Goal: Task Accomplishment & Management: Manage account settings

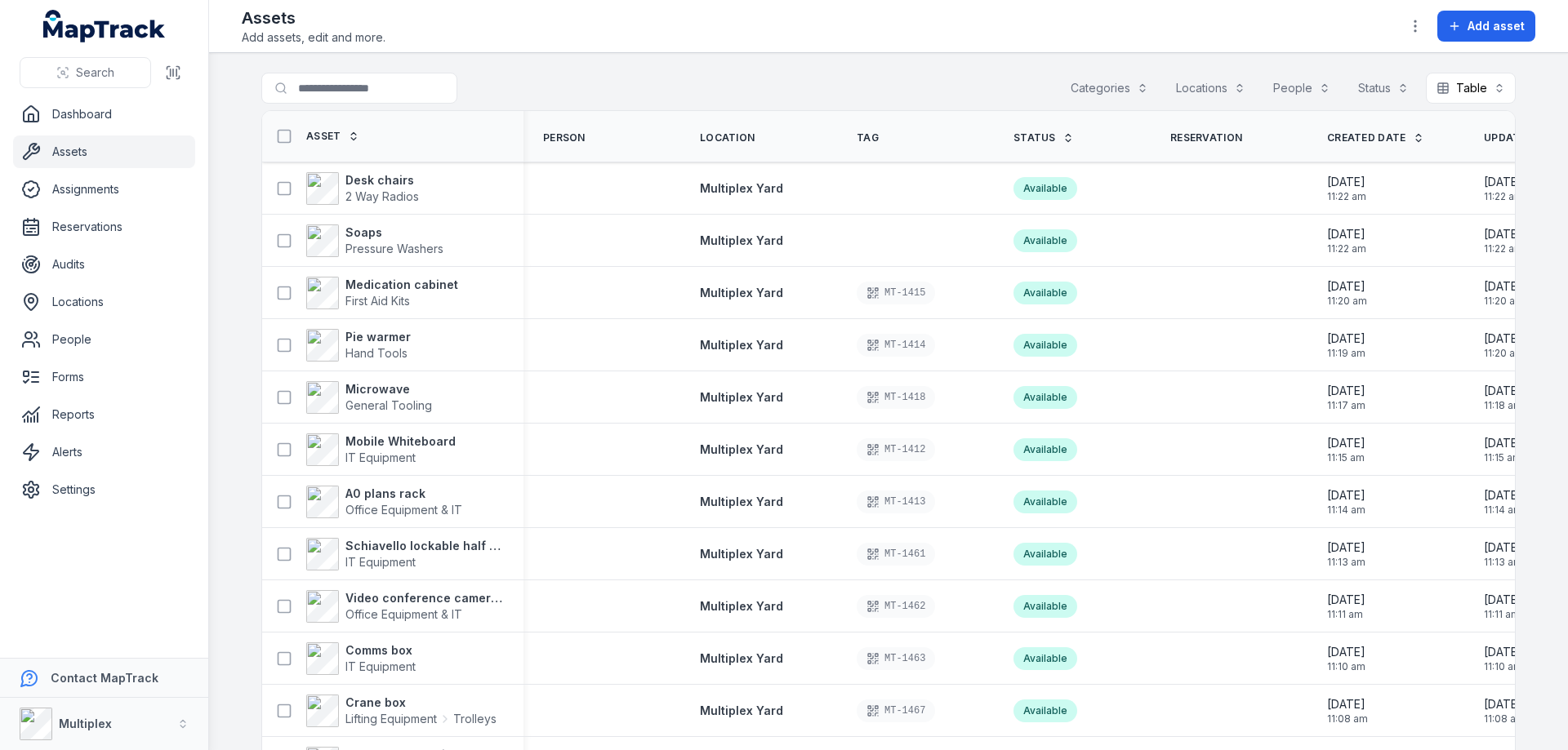
click at [94, 196] on link "Assignments" at bounding box center [104, 189] width 182 height 33
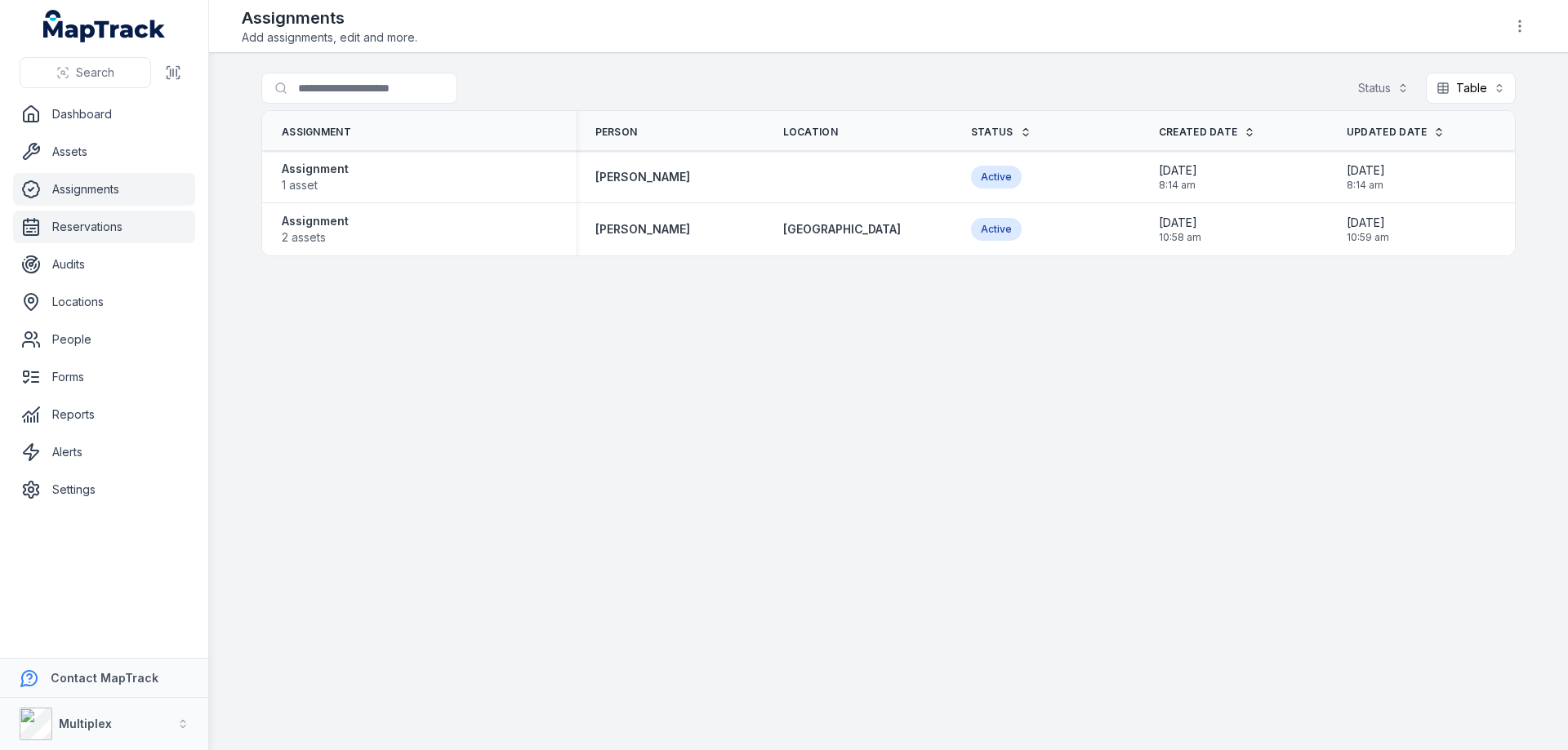
click at [95, 218] on link "Reservations" at bounding box center [104, 226] width 182 height 33
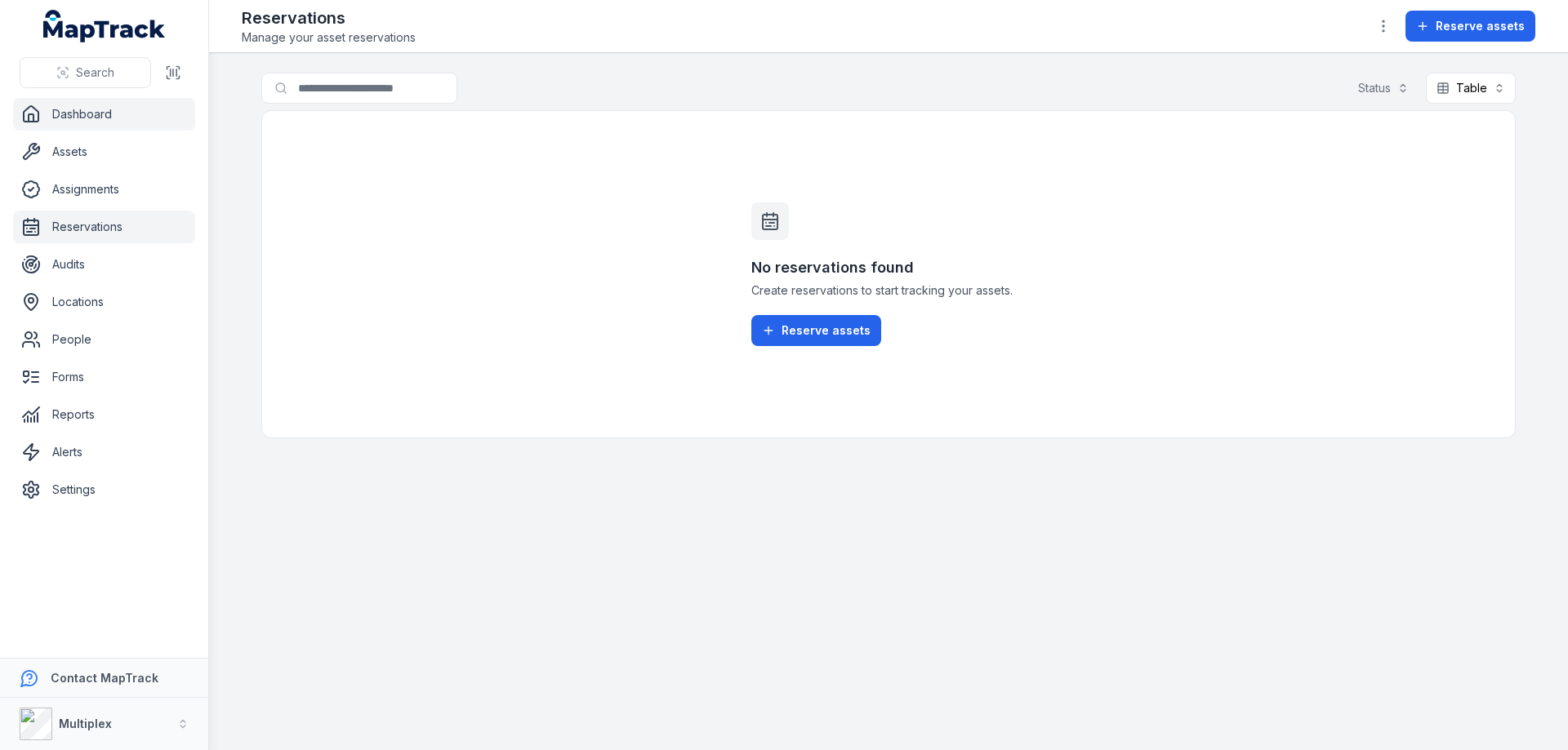
click at [123, 105] on link "Dashboard" at bounding box center [104, 114] width 182 height 33
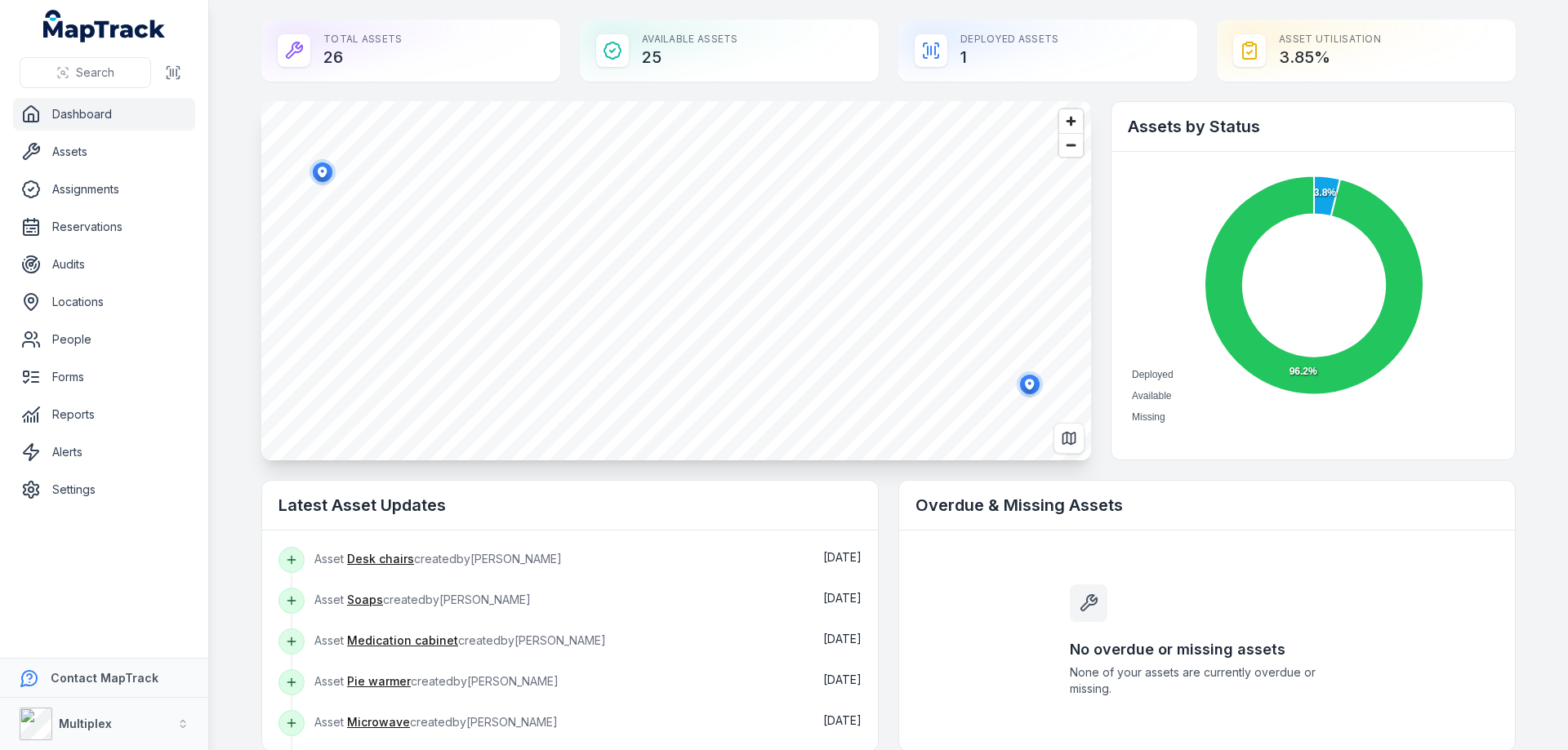
scroll to position [81, 0]
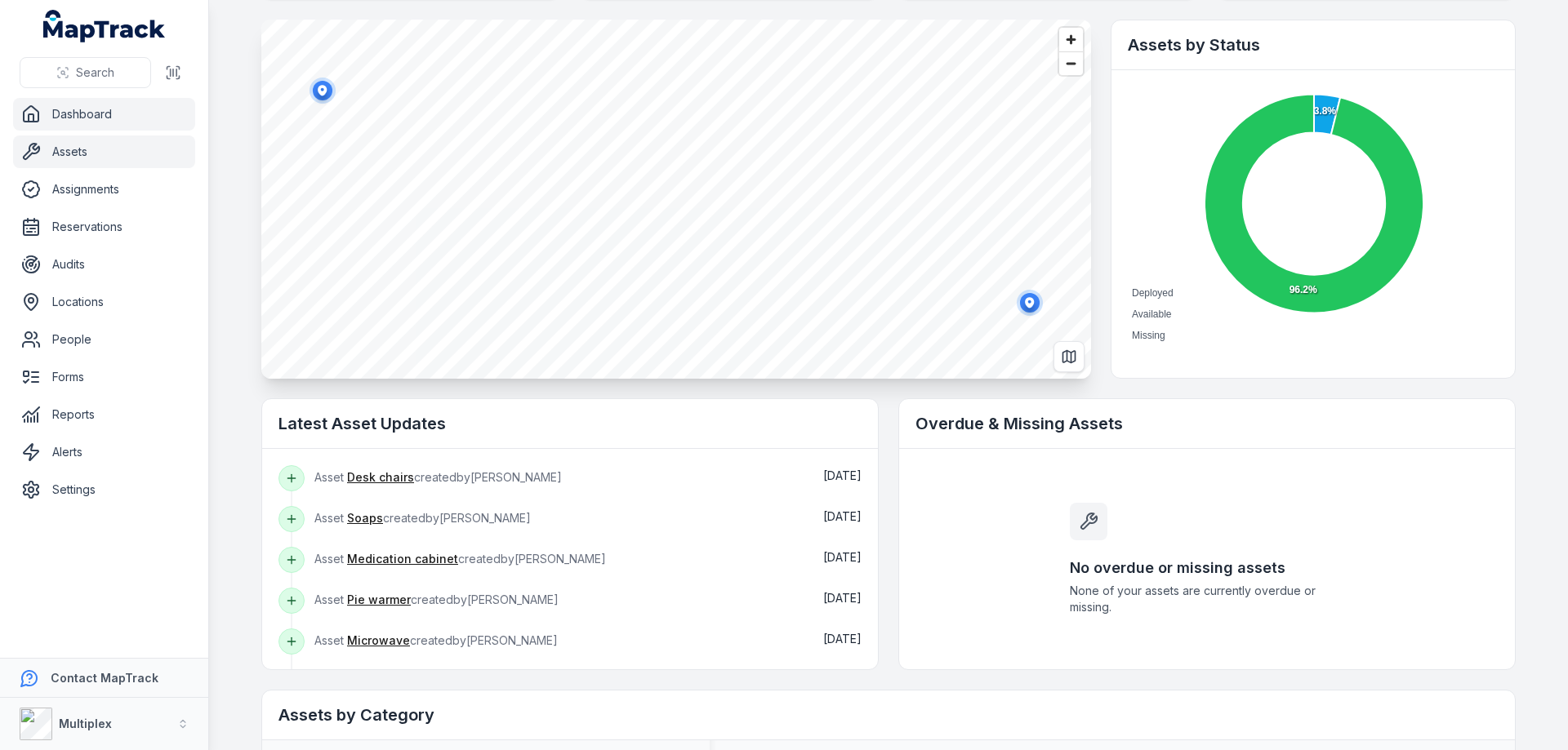
click at [106, 158] on link "Assets" at bounding box center [104, 151] width 182 height 33
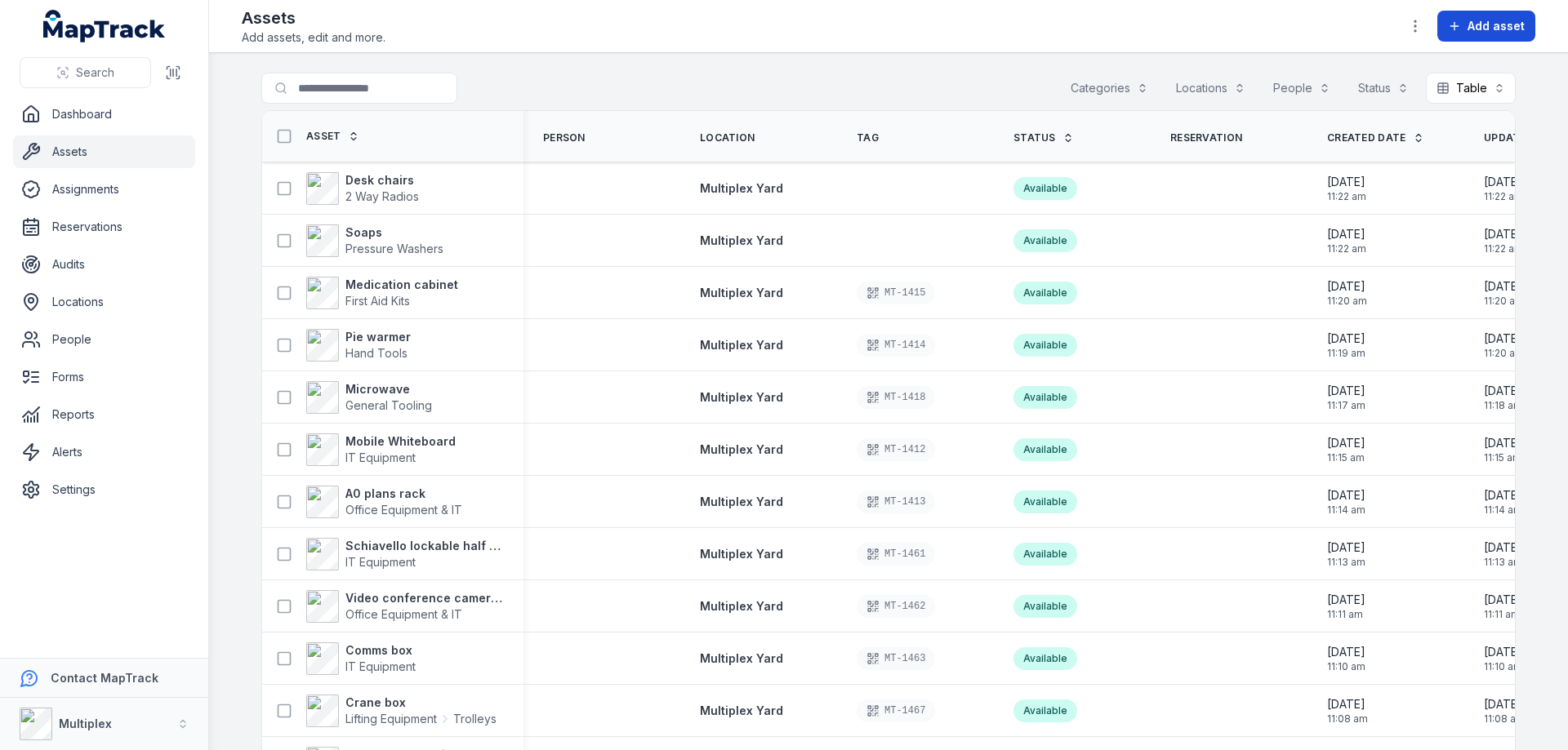
click at [1483, 30] on span "Add asset" at bounding box center [1496, 25] width 57 height 16
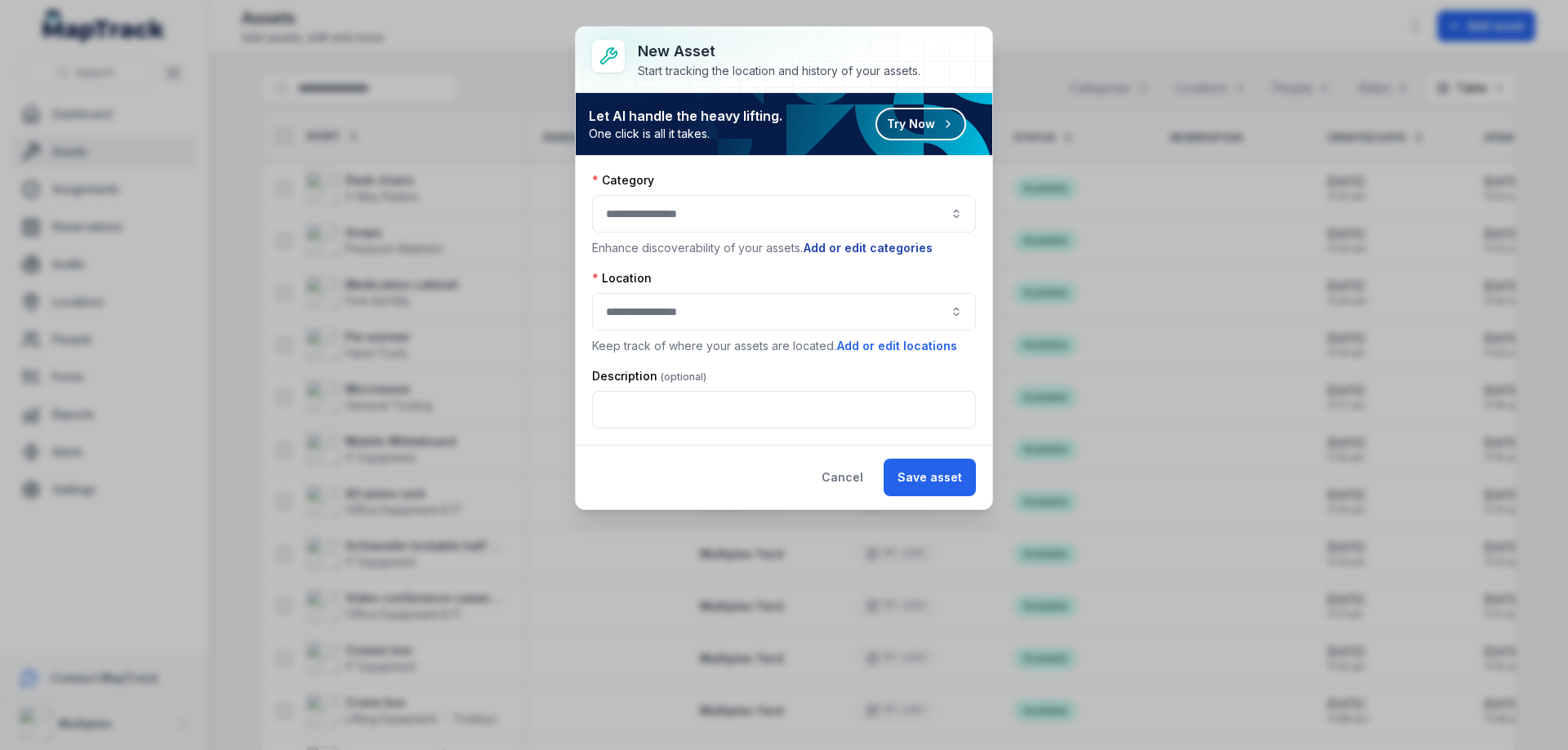
click at [861, 251] on button "Add or edit categories" at bounding box center [868, 248] width 131 height 18
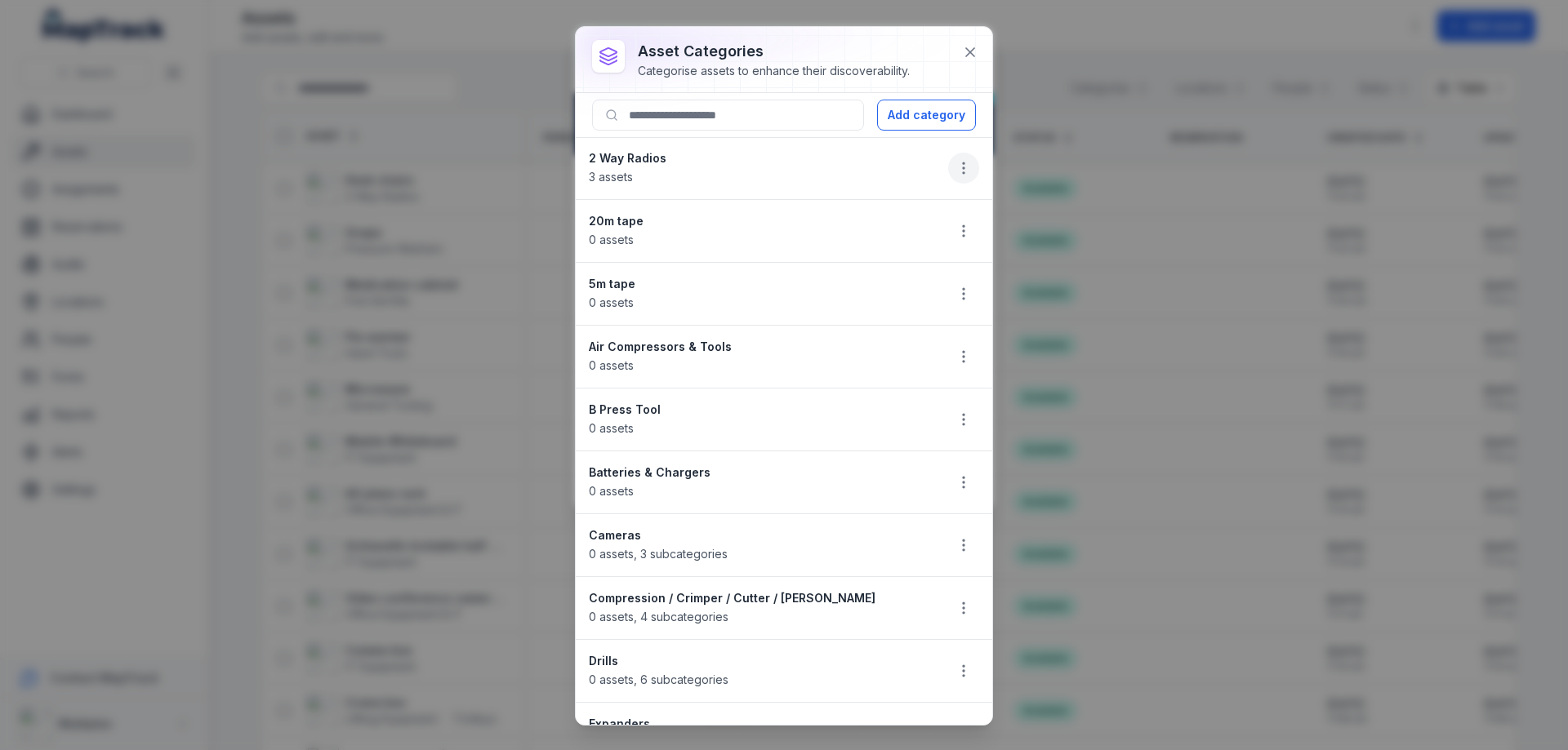
click at [956, 175] on icon "button" at bounding box center [963, 167] width 16 height 16
click at [965, 49] on div "asset categories Categorise assets to enhance their discoverability. Add catego…" at bounding box center [784, 376] width 416 height 698
click at [965, 50] on icon at bounding box center [969, 51] width 16 height 16
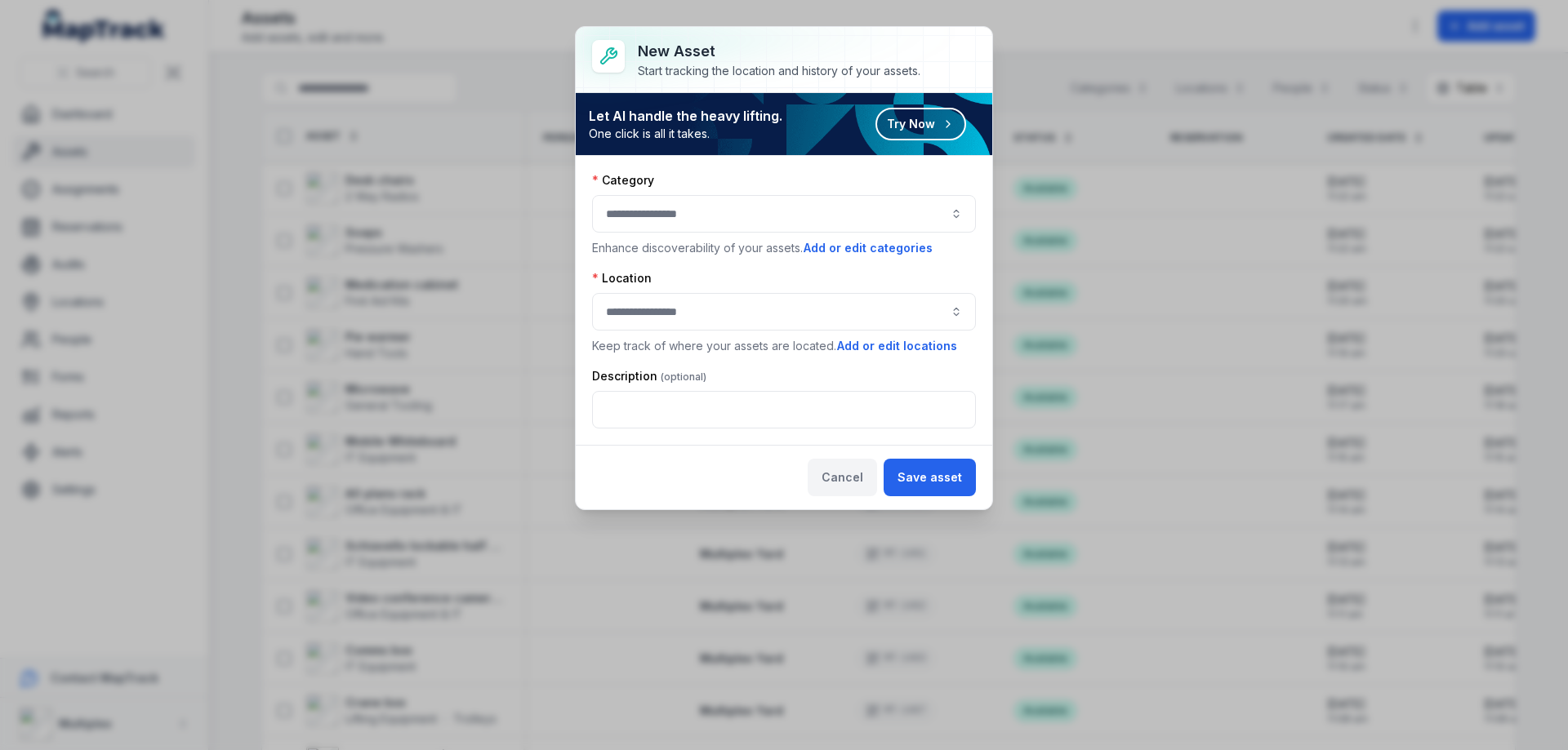
click at [845, 482] on button "Cancel" at bounding box center [842, 478] width 69 height 37
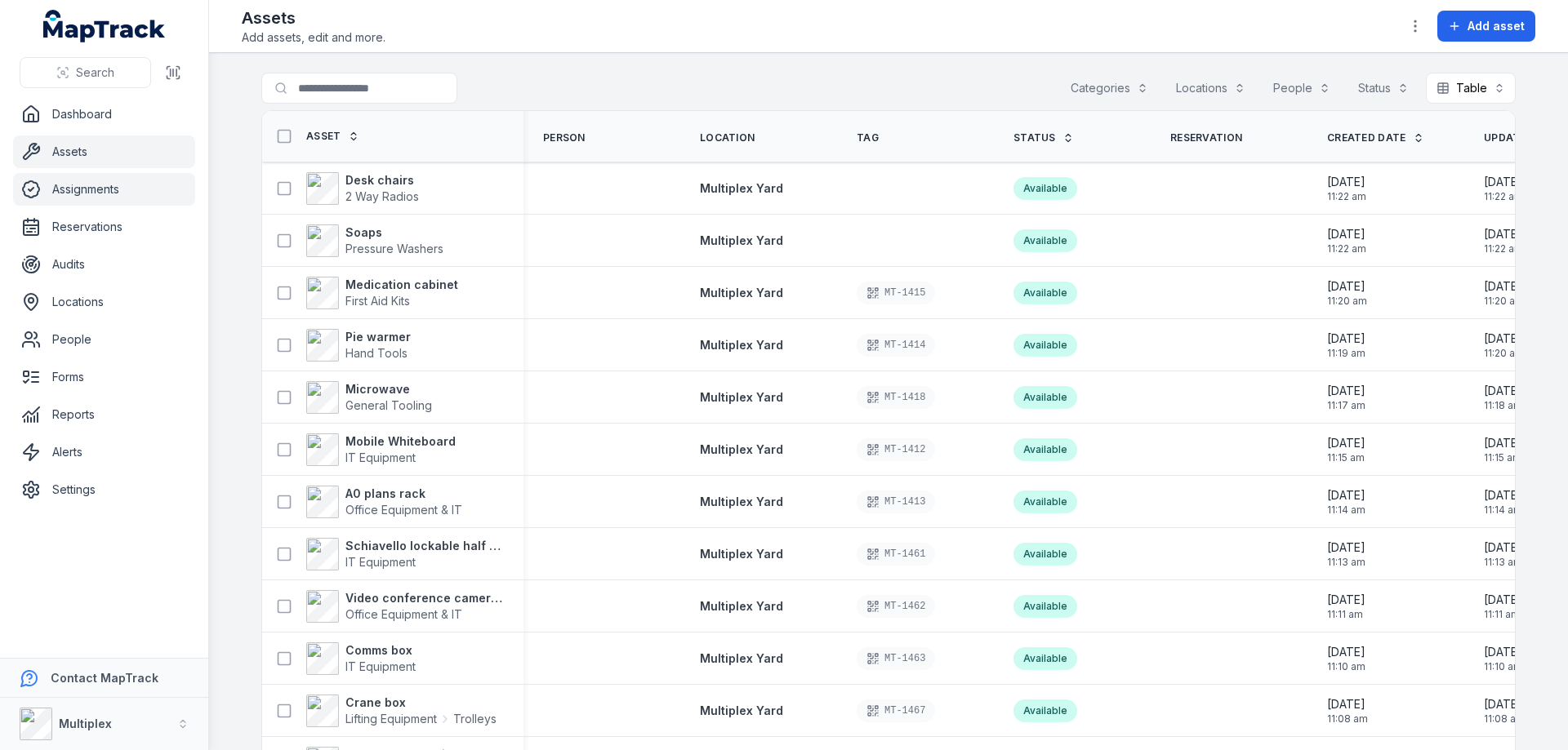
click at [119, 196] on link "Assignments" at bounding box center [104, 189] width 182 height 33
click at [117, 188] on link "Assignments" at bounding box center [104, 189] width 182 height 33
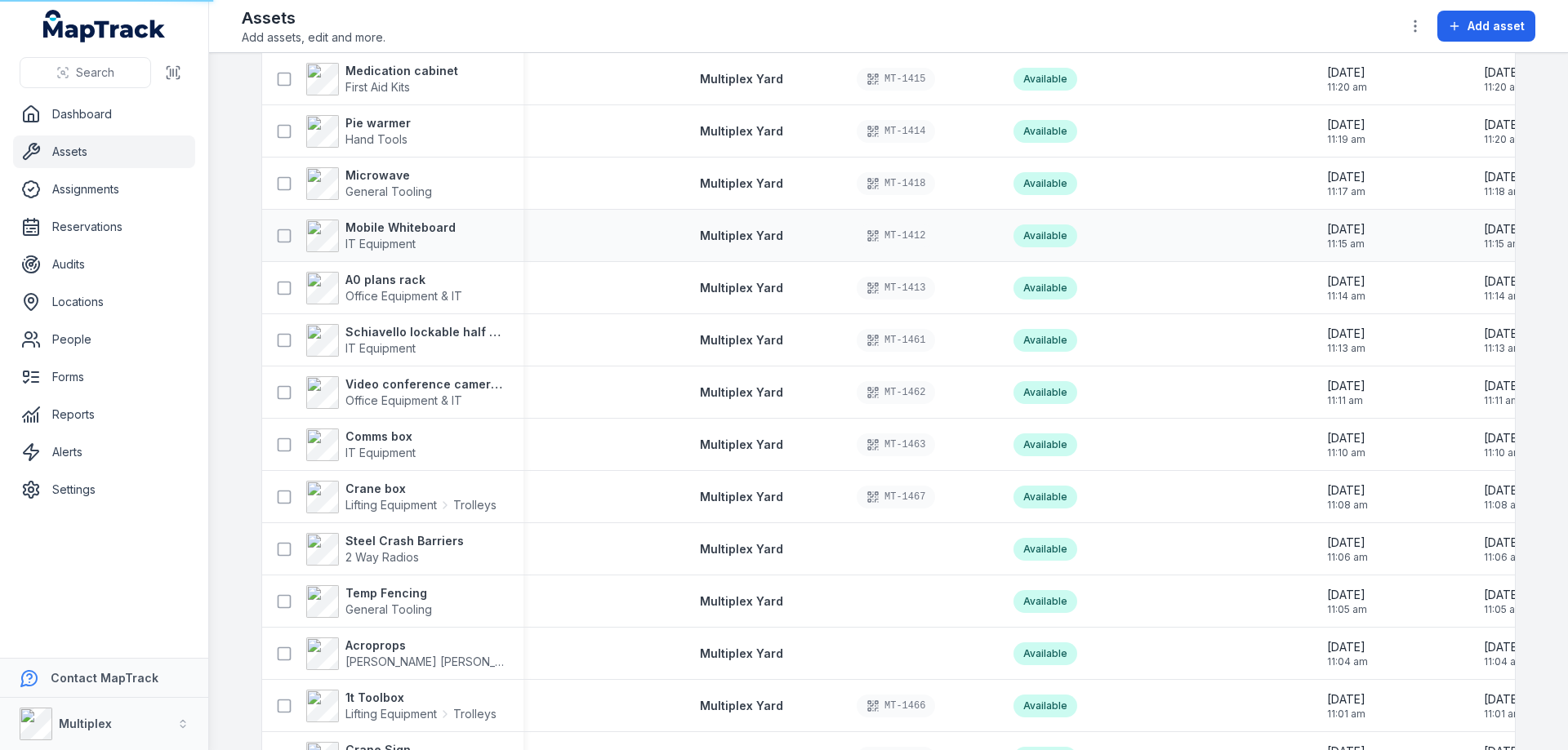
scroll to position [81, 0]
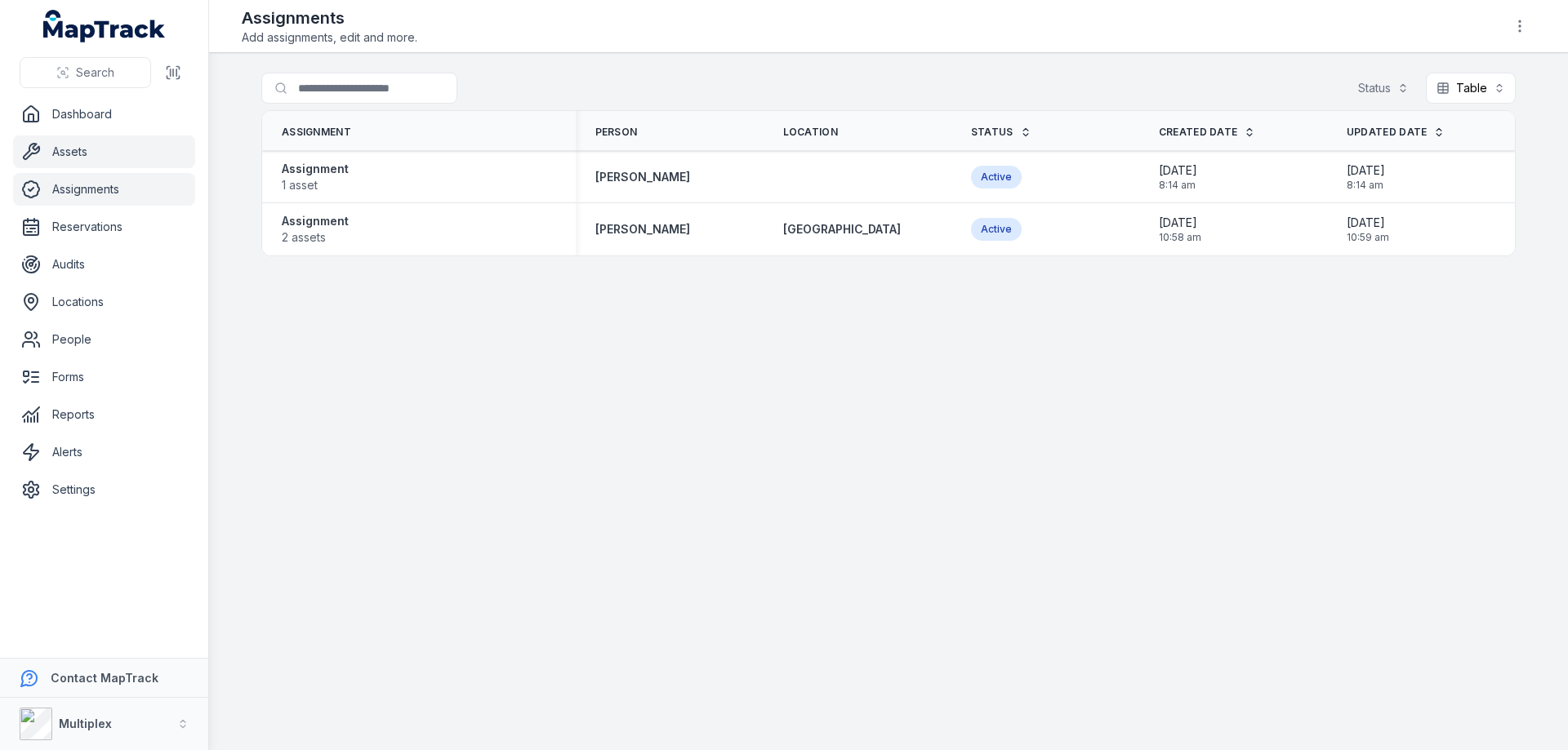
click at [117, 142] on link "Assets" at bounding box center [104, 151] width 182 height 33
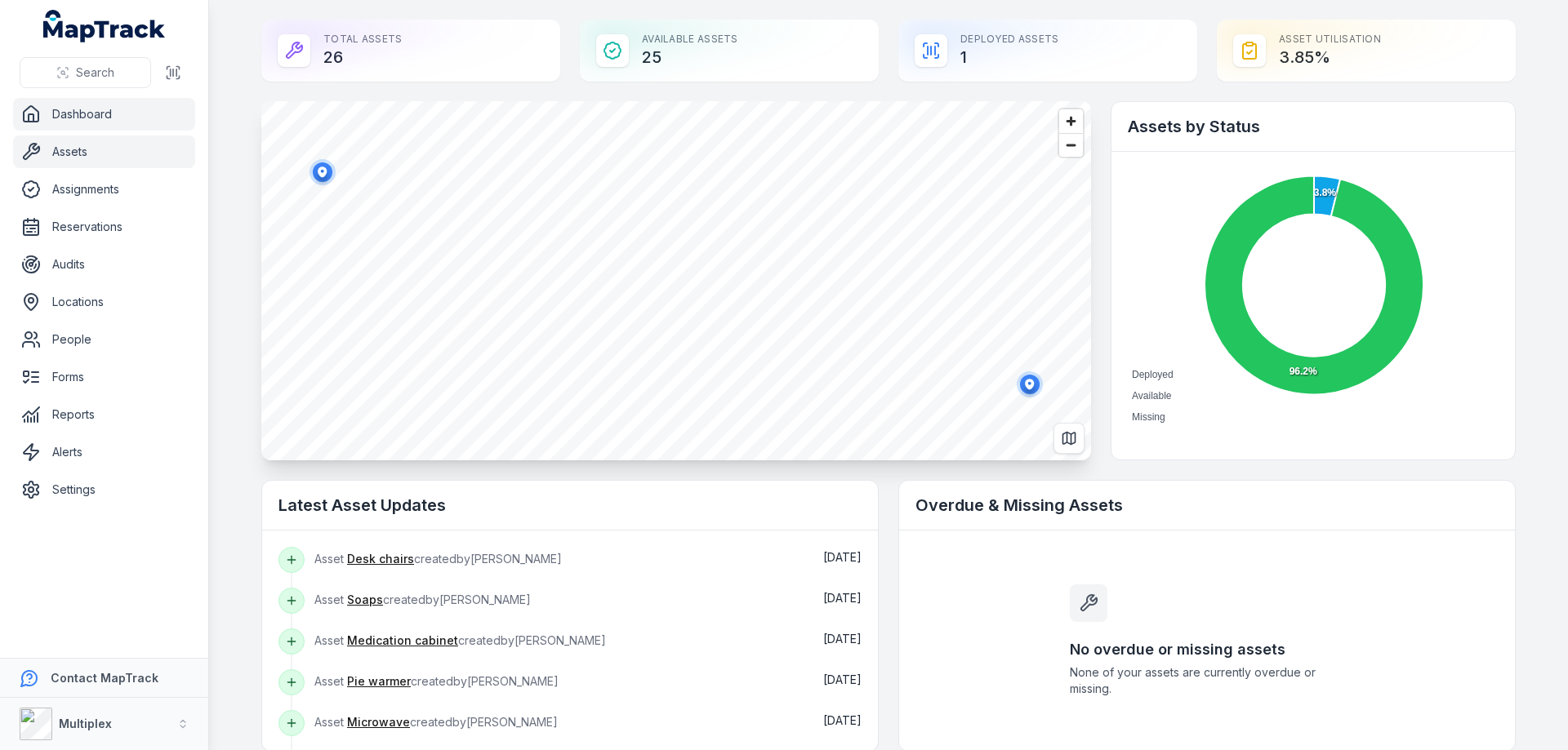
click at [95, 159] on link "Assets" at bounding box center [104, 151] width 182 height 33
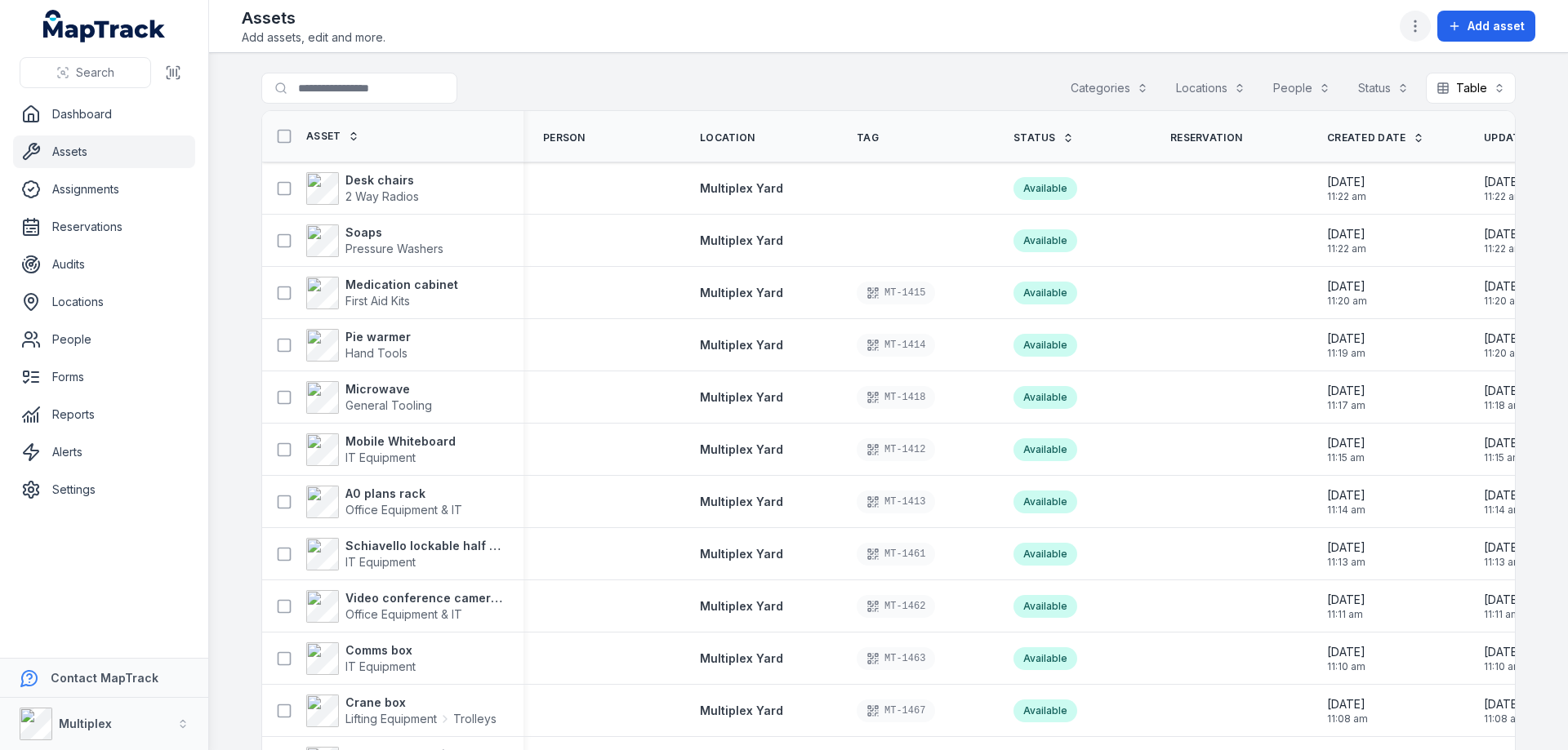
click at [1406, 19] on button "button" at bounding box center [1415, 25] width 31 height 31
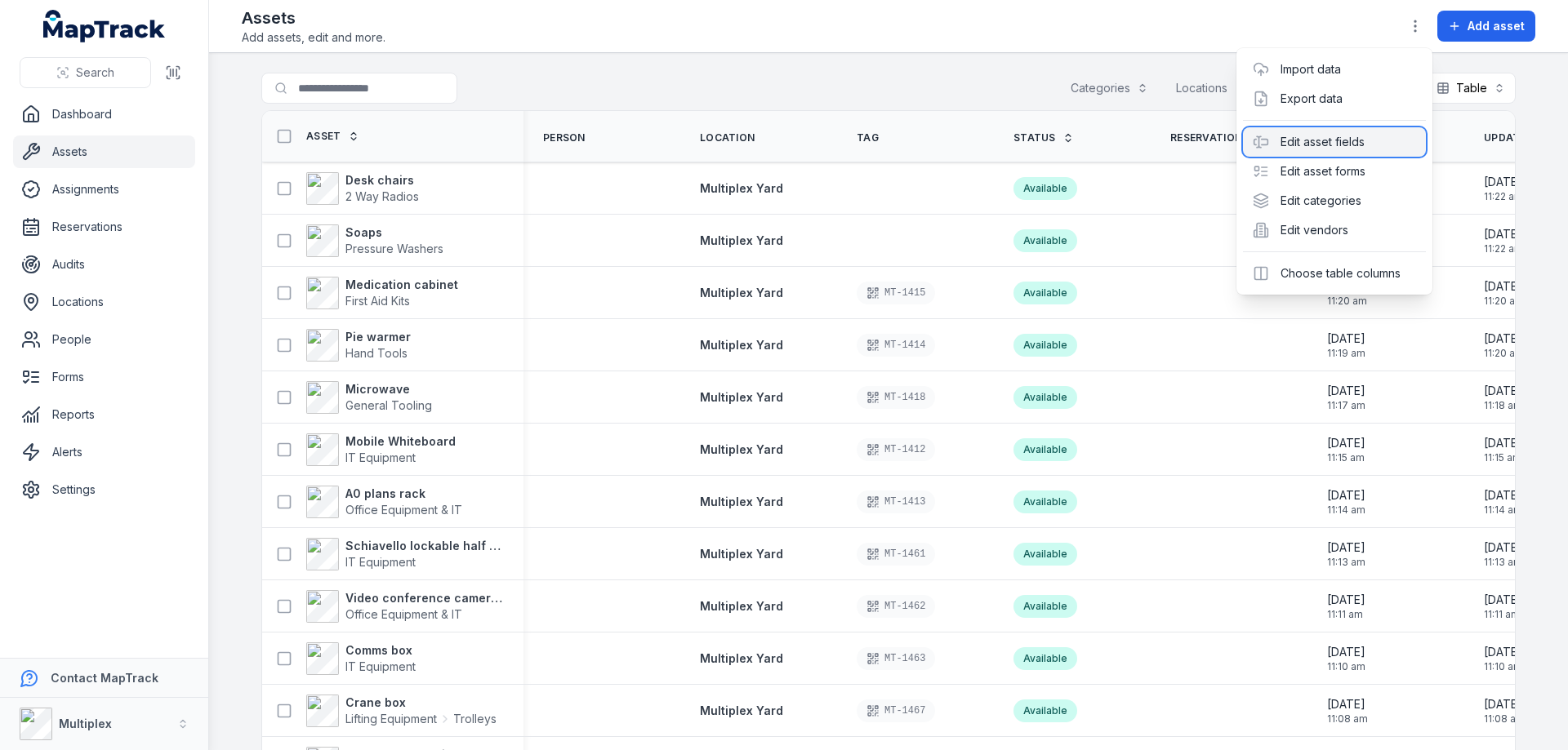
click at [1343, 141] on div "Edit asset fields" at bounding box center [1335, 141] width 183 height 29
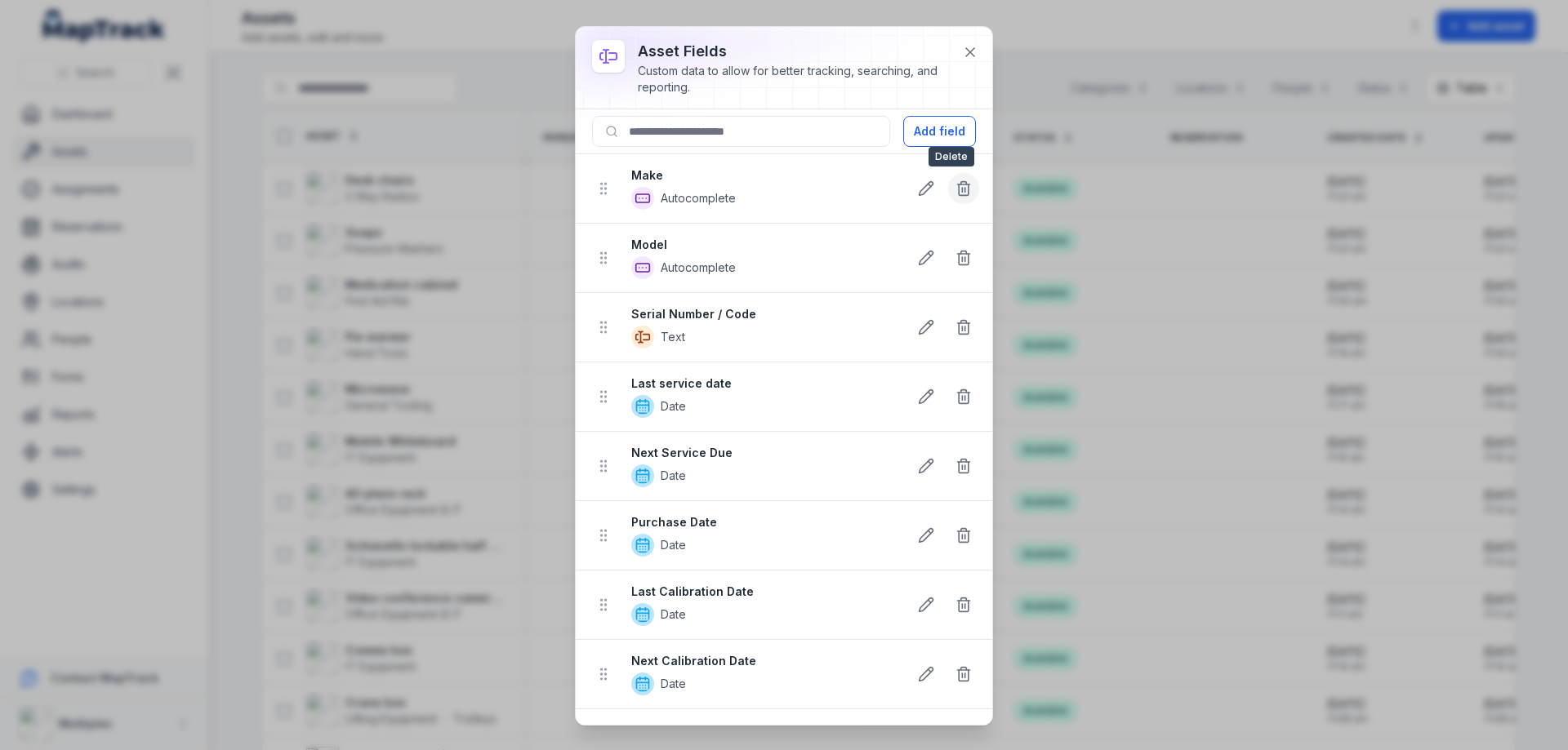
click at [958, 182] on icon at bounding box center [963, 188] width 16 height 16
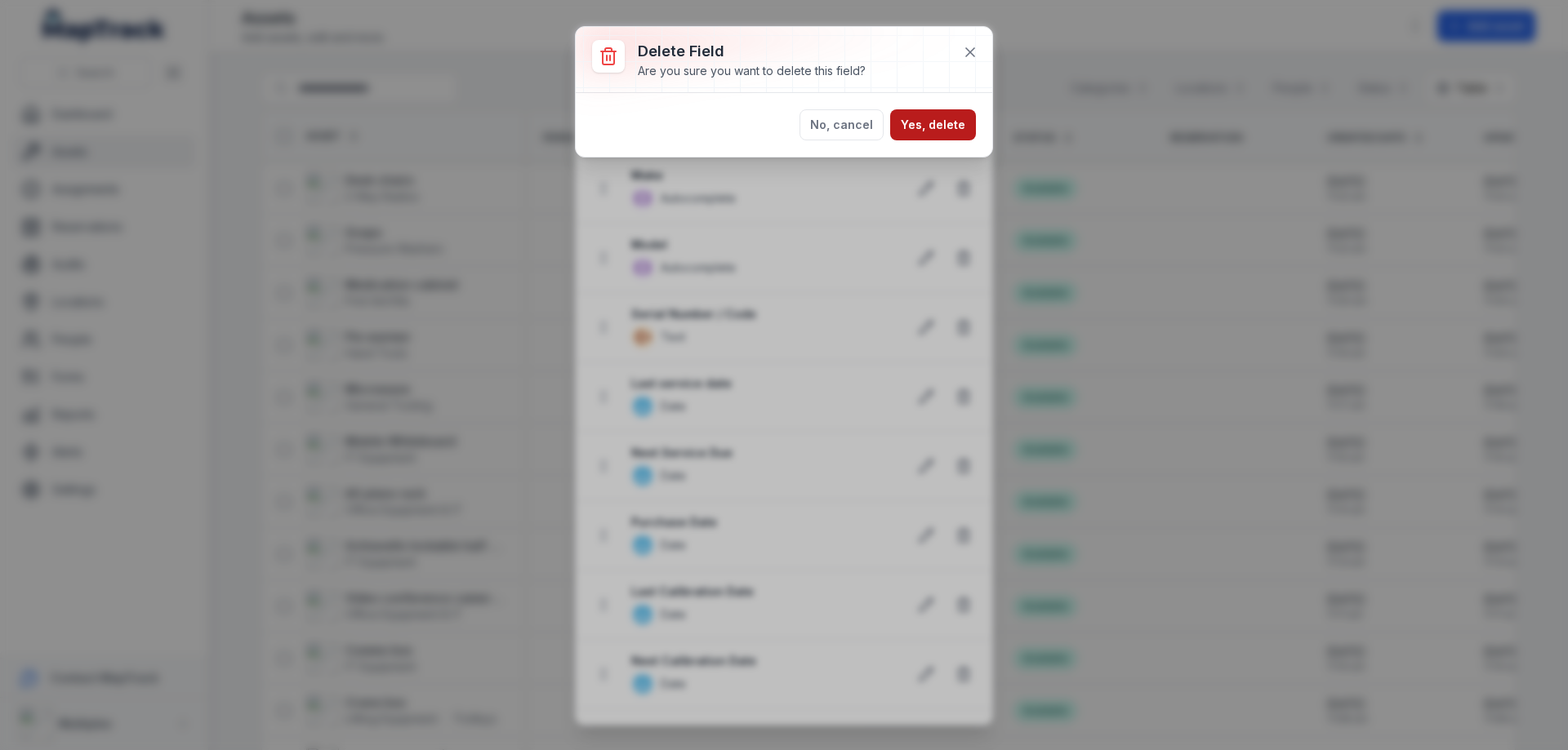
click at [915, 122] on button "Yes, delete" at bounding box center [934, 124] width 86 height 31
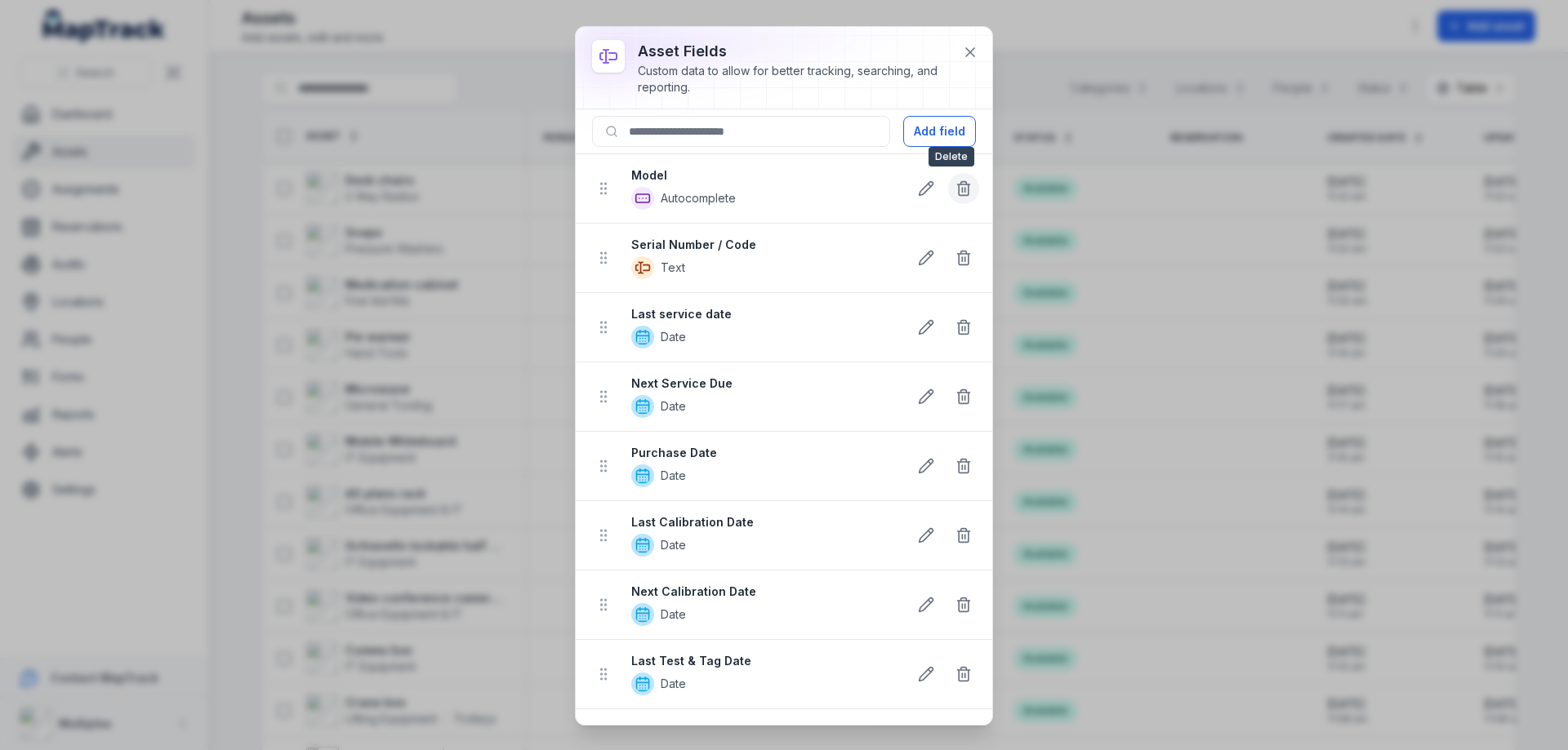
click at [955, 189] on icon at bounding box center [963, 188] width 16 height 16
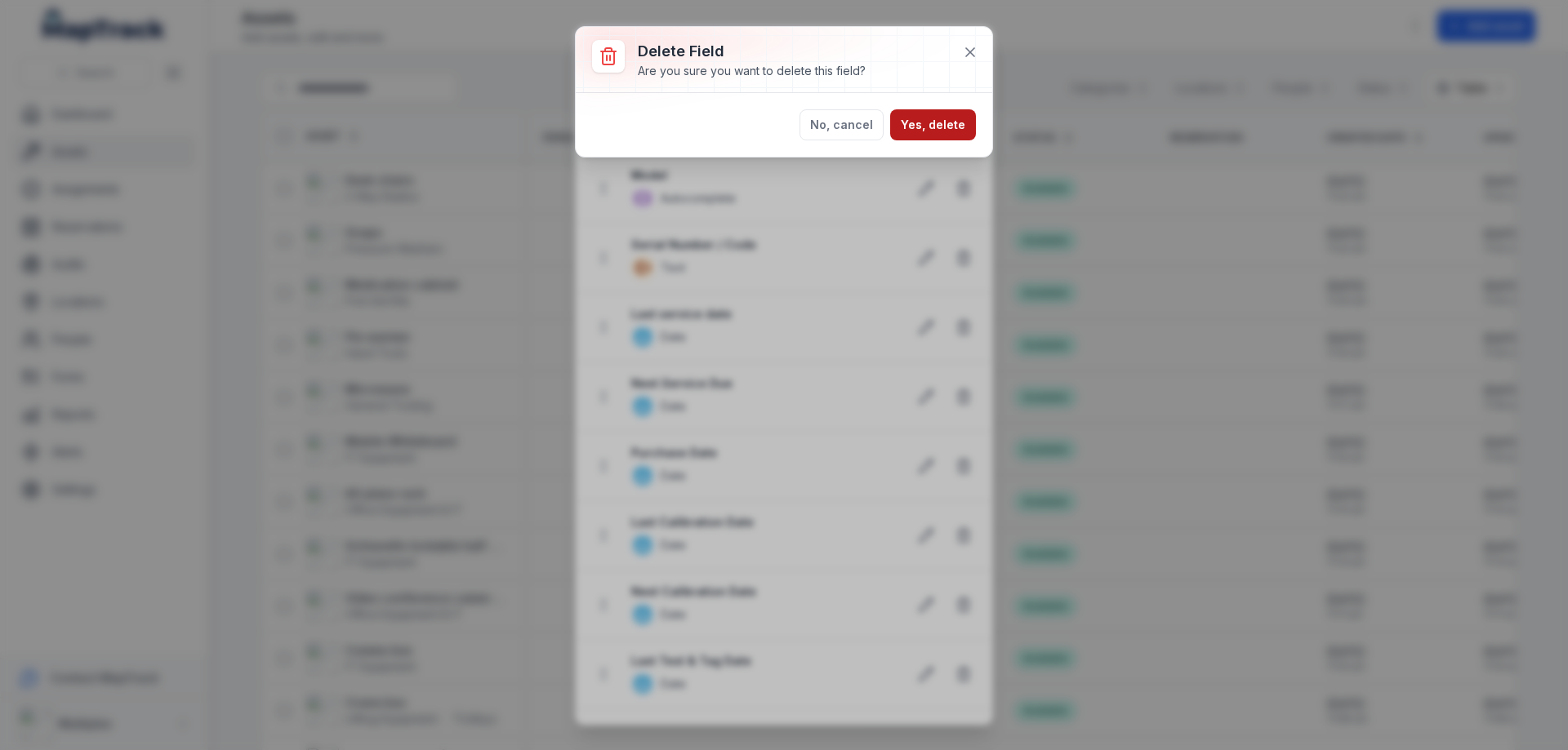
click at [944, 122] on button "Yes, delete" at bounding box center [934, 124] width 86 height 31
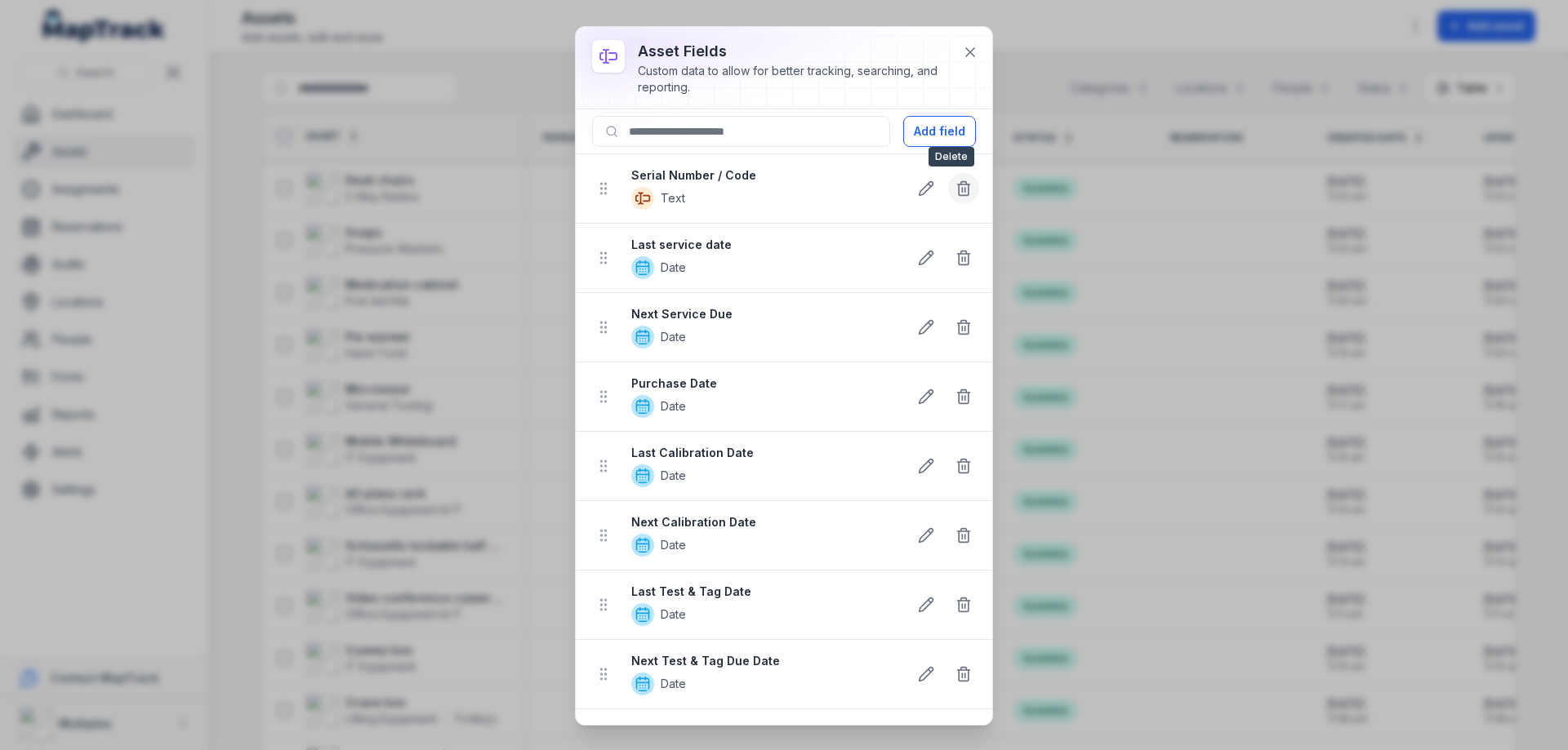
click at [962, 190] on line at bounding box center [962, 190] width 0 height 4
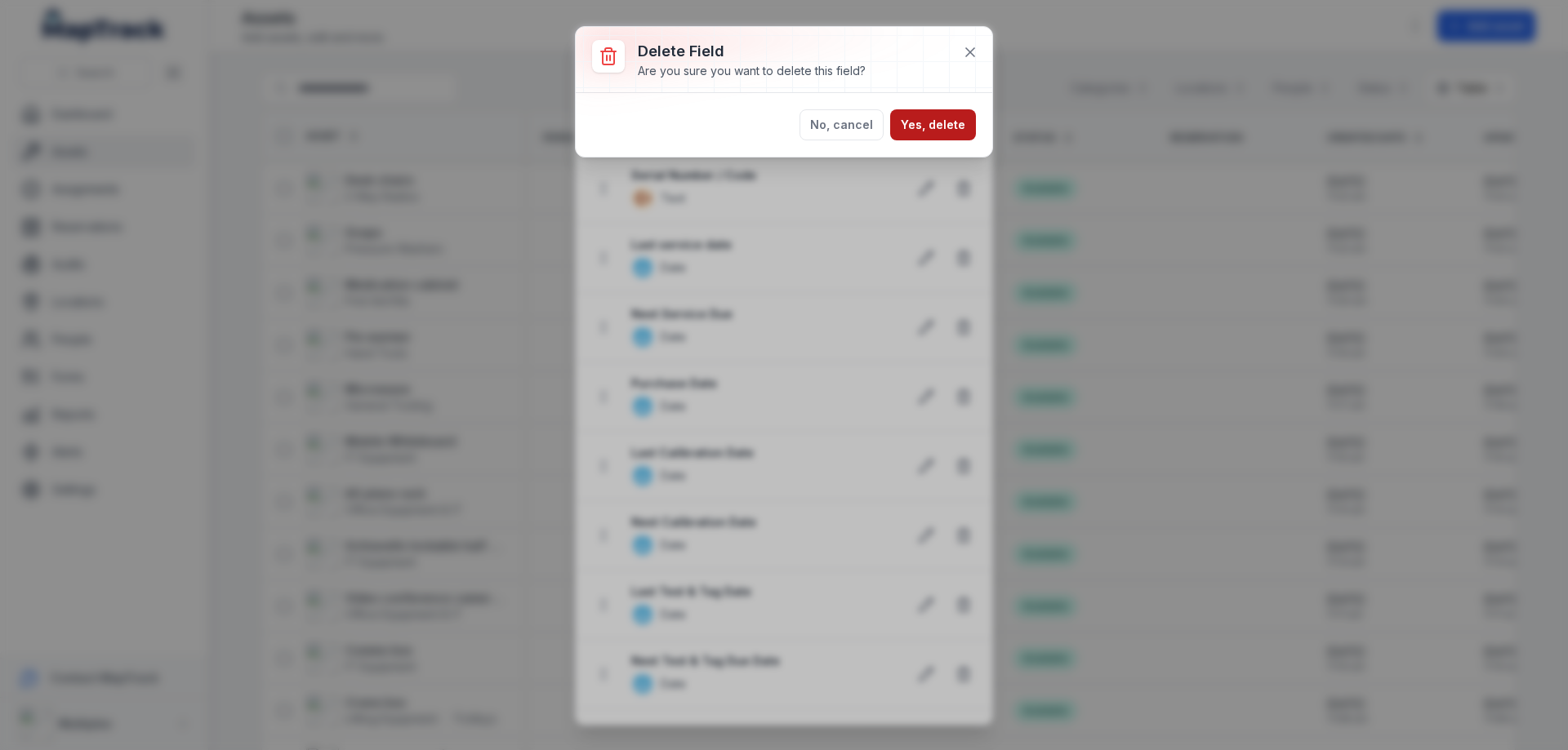
click at [934, 136] on button "Yes, delete" at bounding box center [934, 124] width 86 height 31
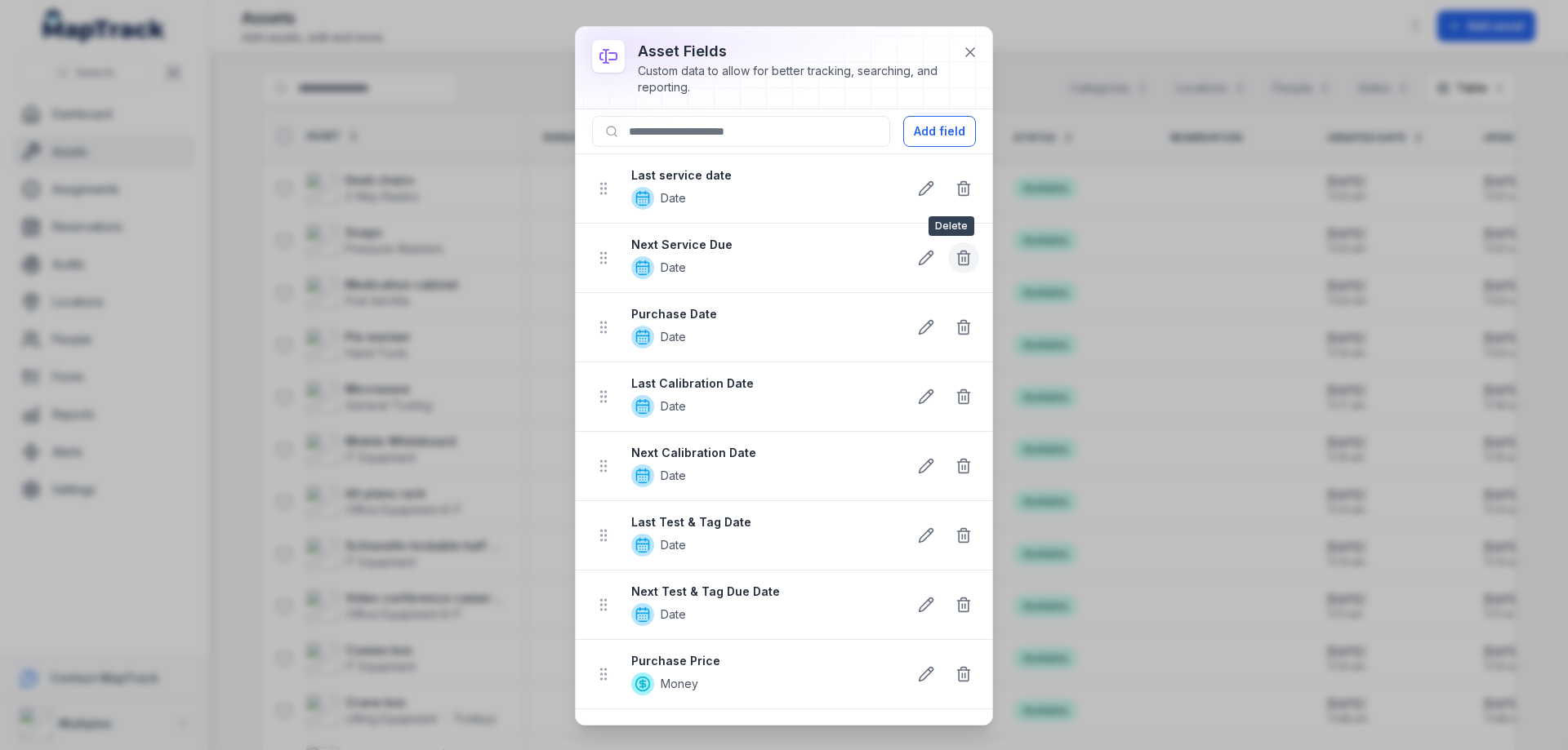
click at [955, 250] on icon at bounding box center [963, 257] width 16 height 16
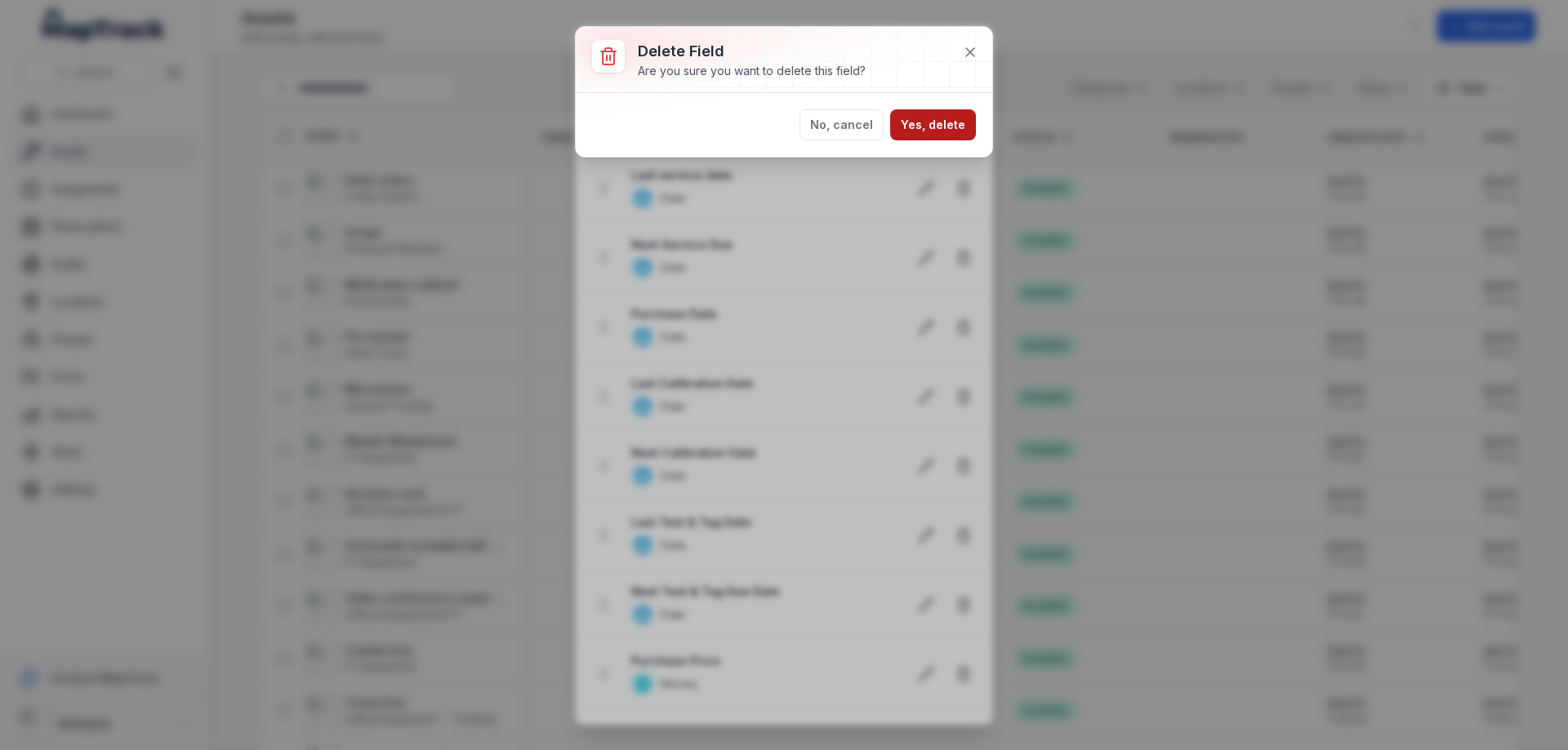
click at [943, 123] on button "Yes, delete" at bounding box center [934, 124] width 86 height 31
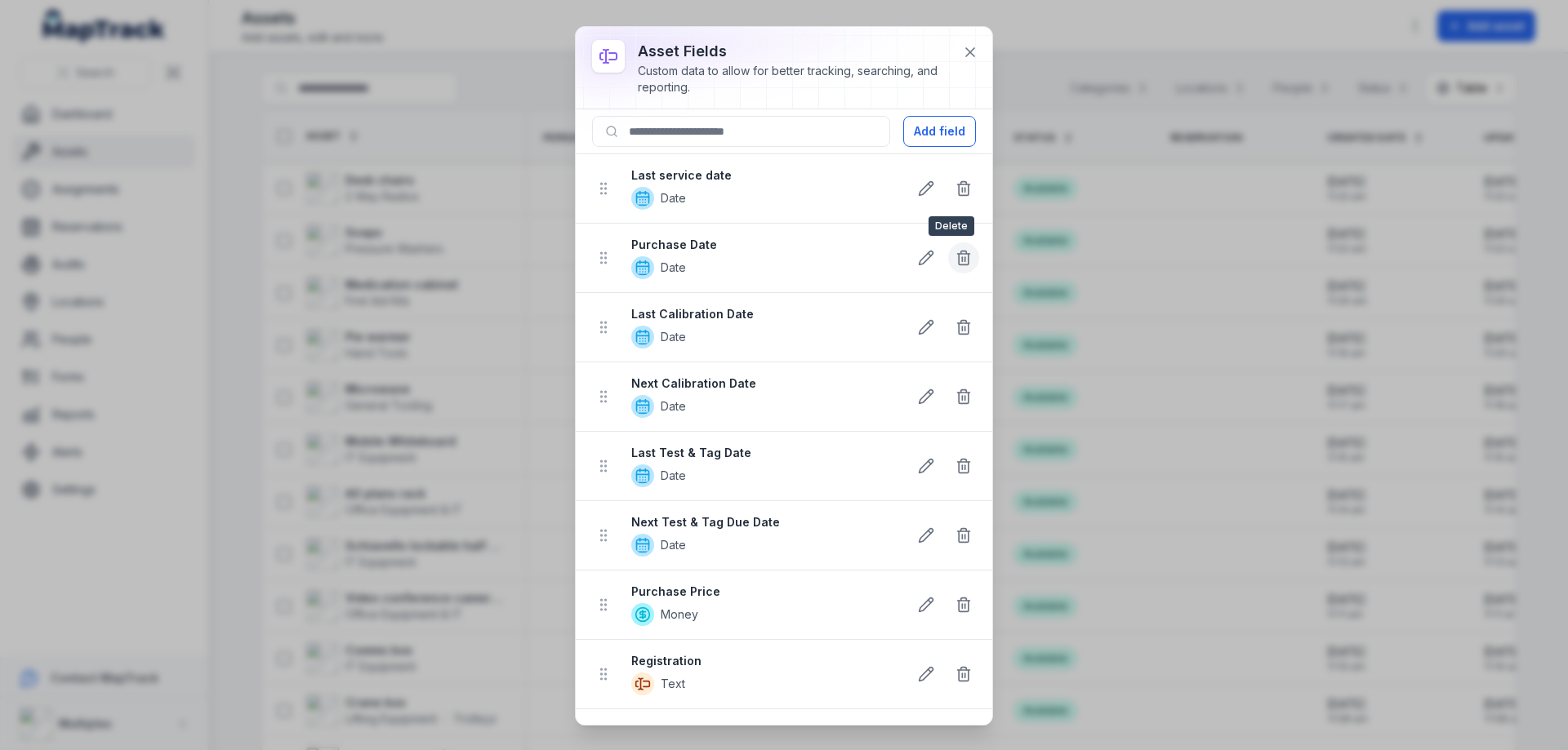
click at [962, 254] on button at bounding box center [964, 257] width 31 height 31
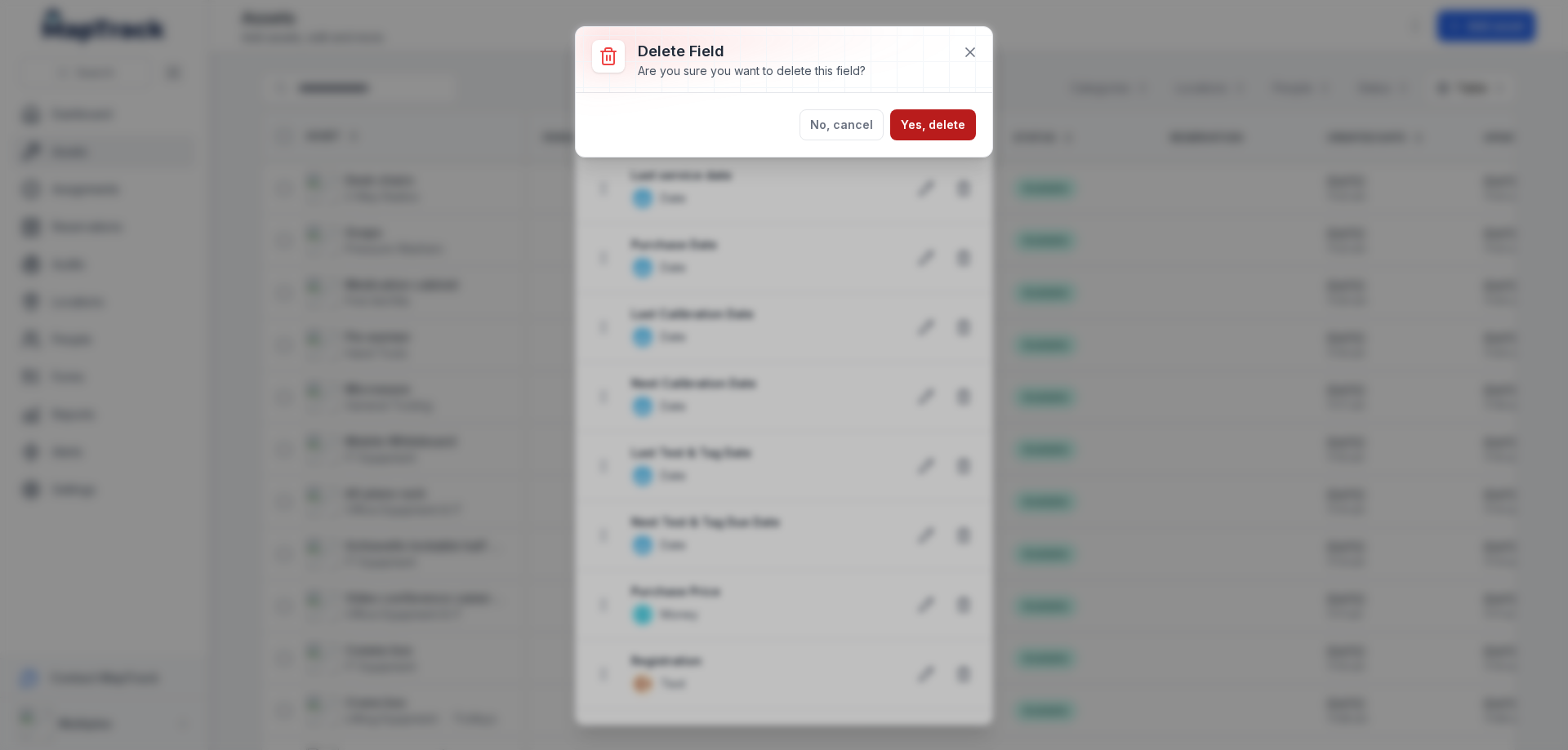
click at [936, 139] on button "Yes, delete" at bounding box center [934, 124] width 86 height 31
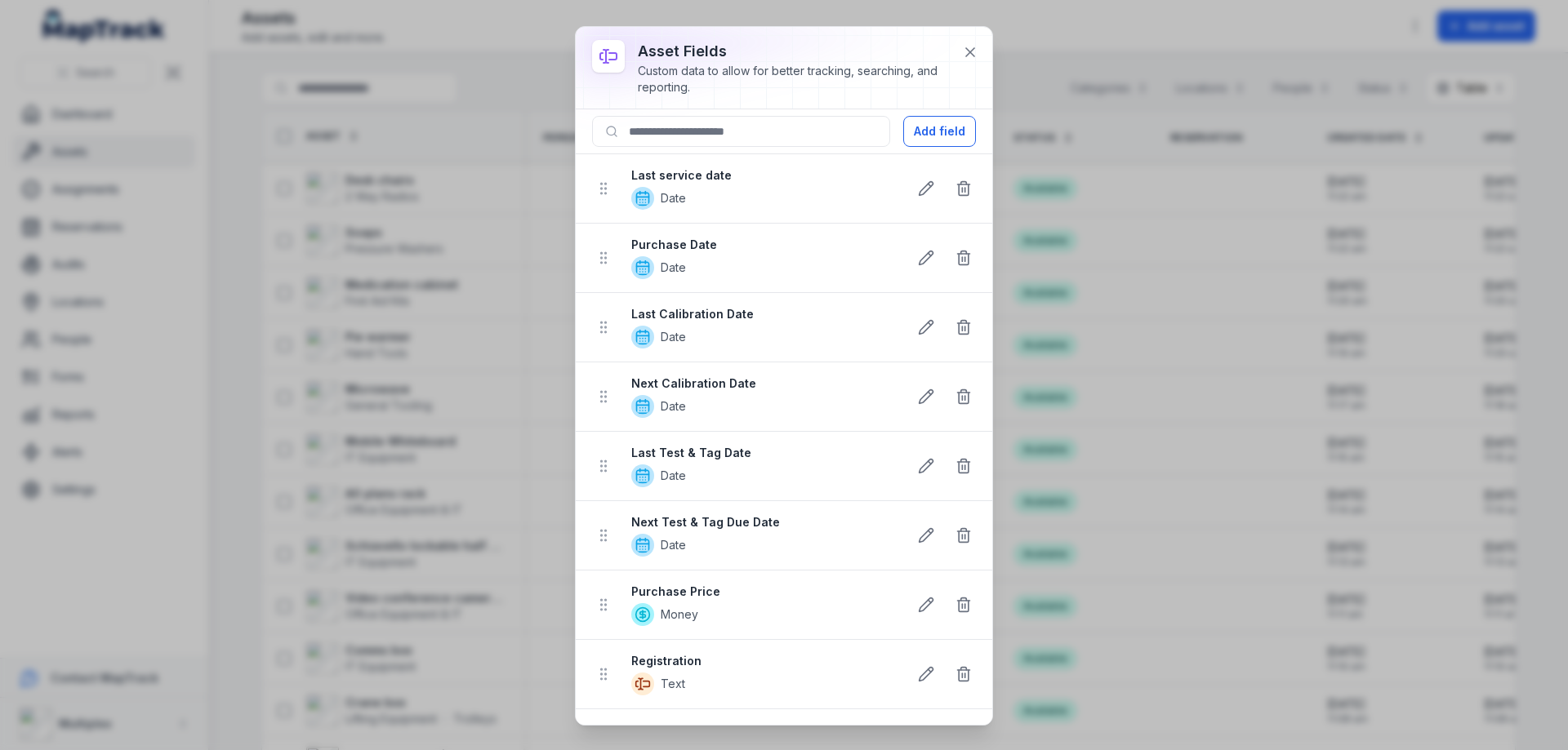
click at [935, 137] on button "Add field" at bounding box center [940, 131] width 73 height 31
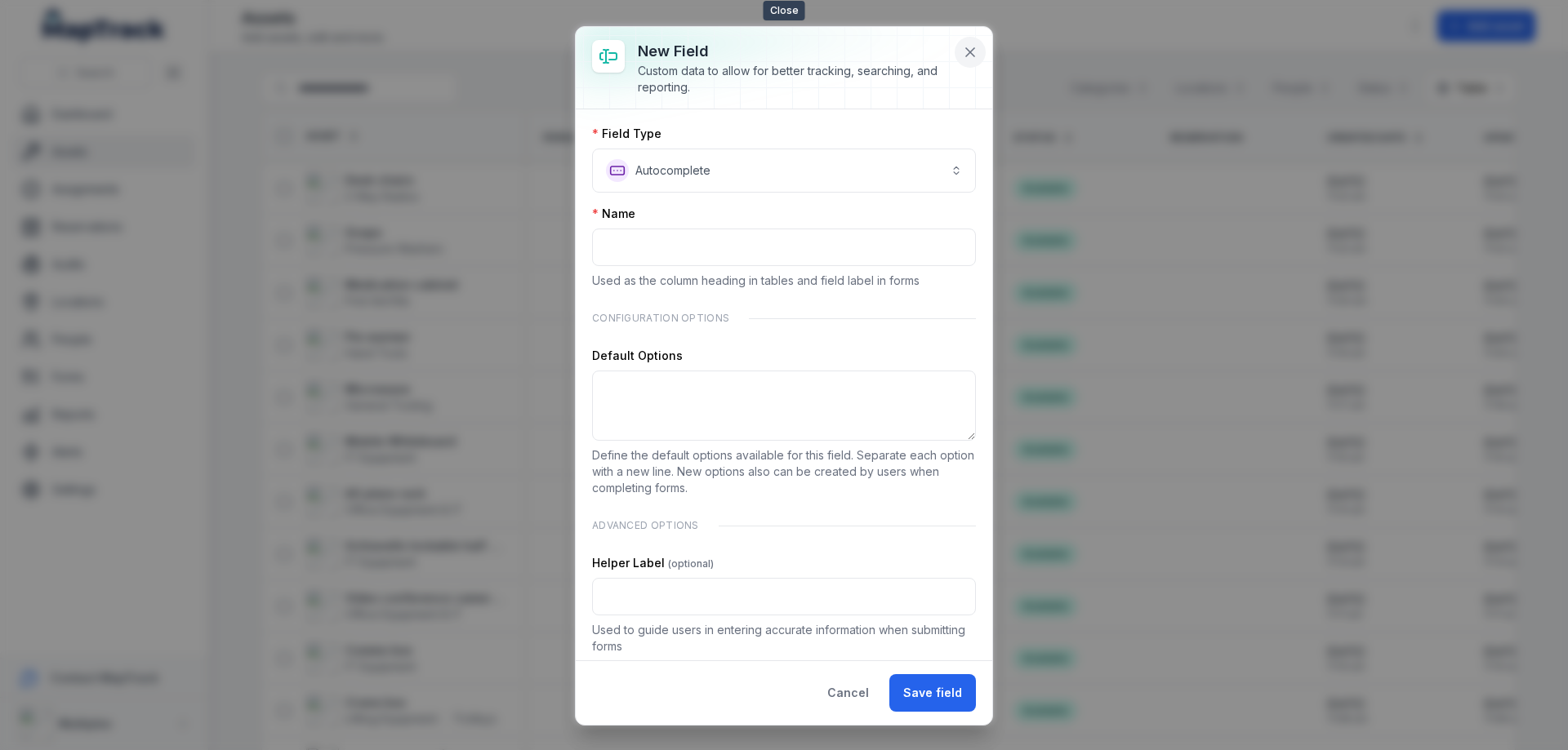
click at [980, 53] on button at bounding box center [970, 51] width 31 height 31
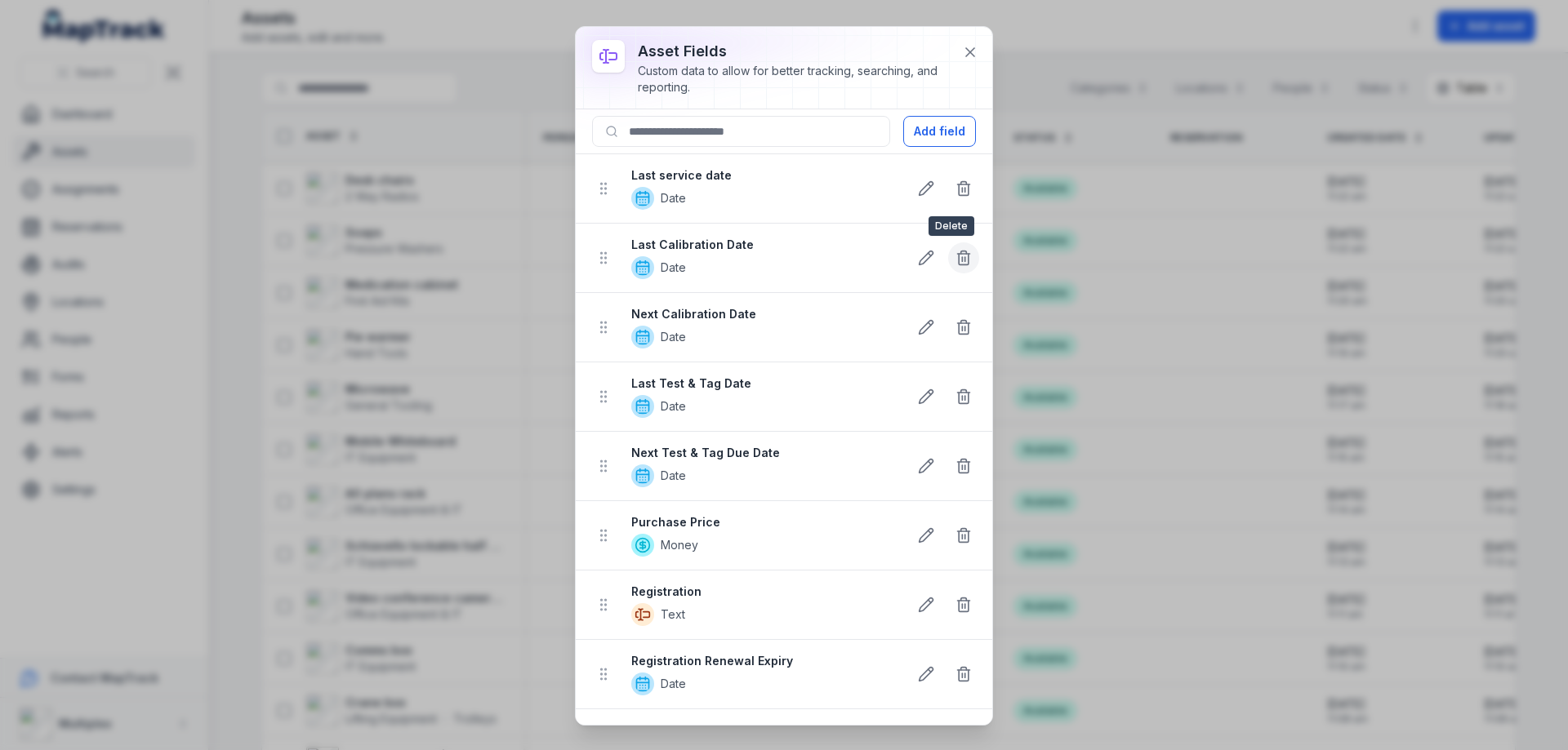
click at [962, 260] on line at bounding box center [962, 259] width 0 height 4
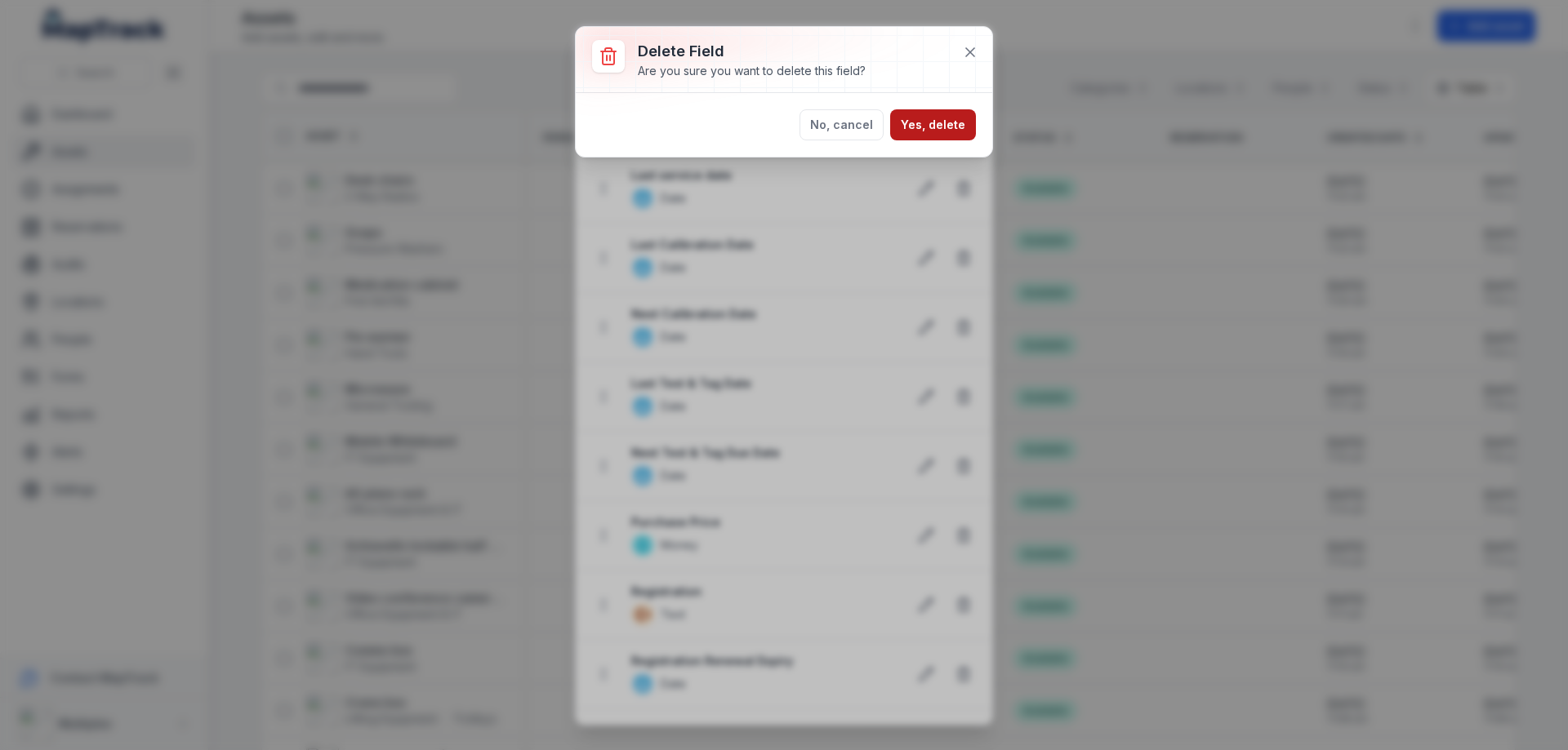
click at [936, 112] on button "Yes, delete" at bounding box center [934, 124] width 86 height 31
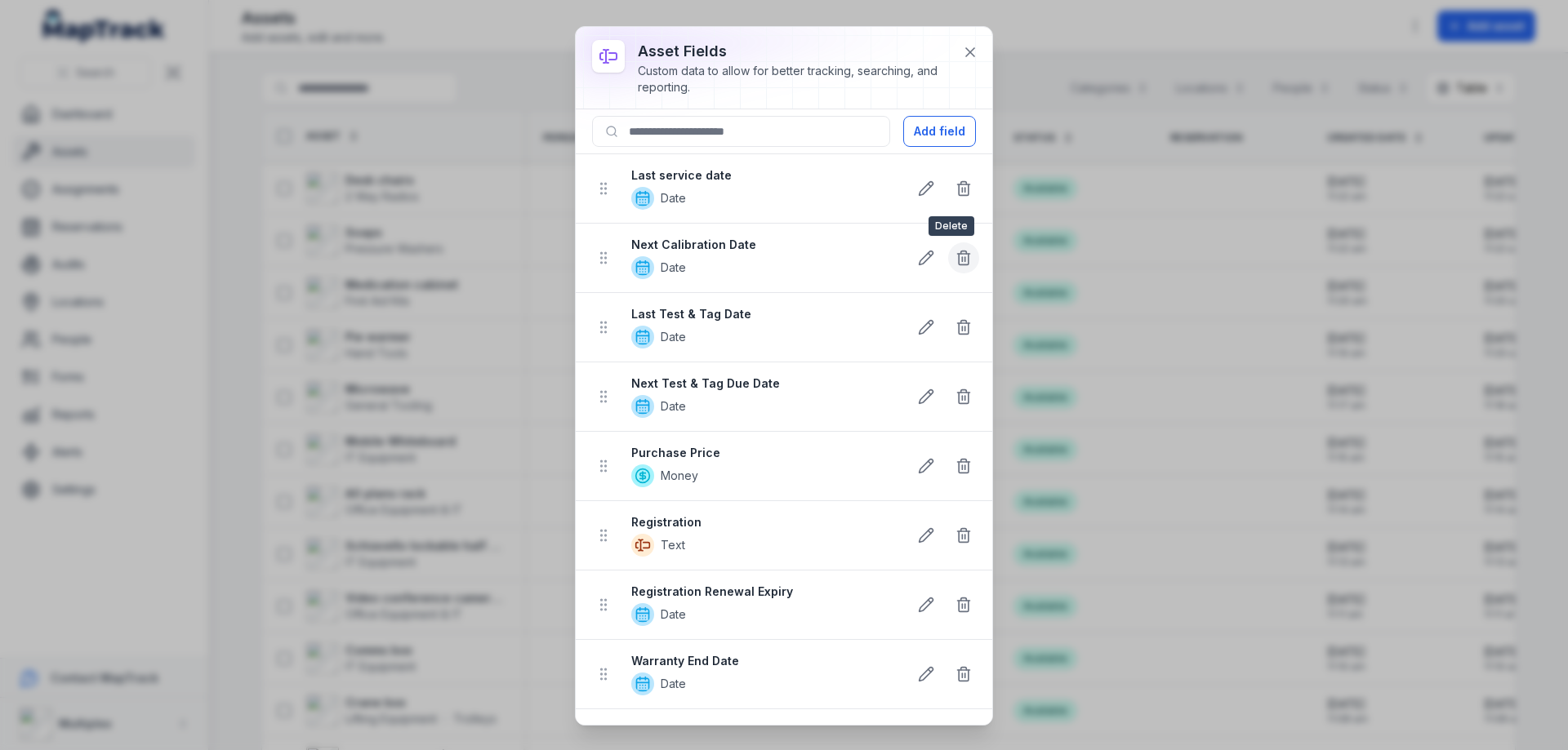
click at [949, 248] on button at bounding box center [964, 257] width 31 height 31
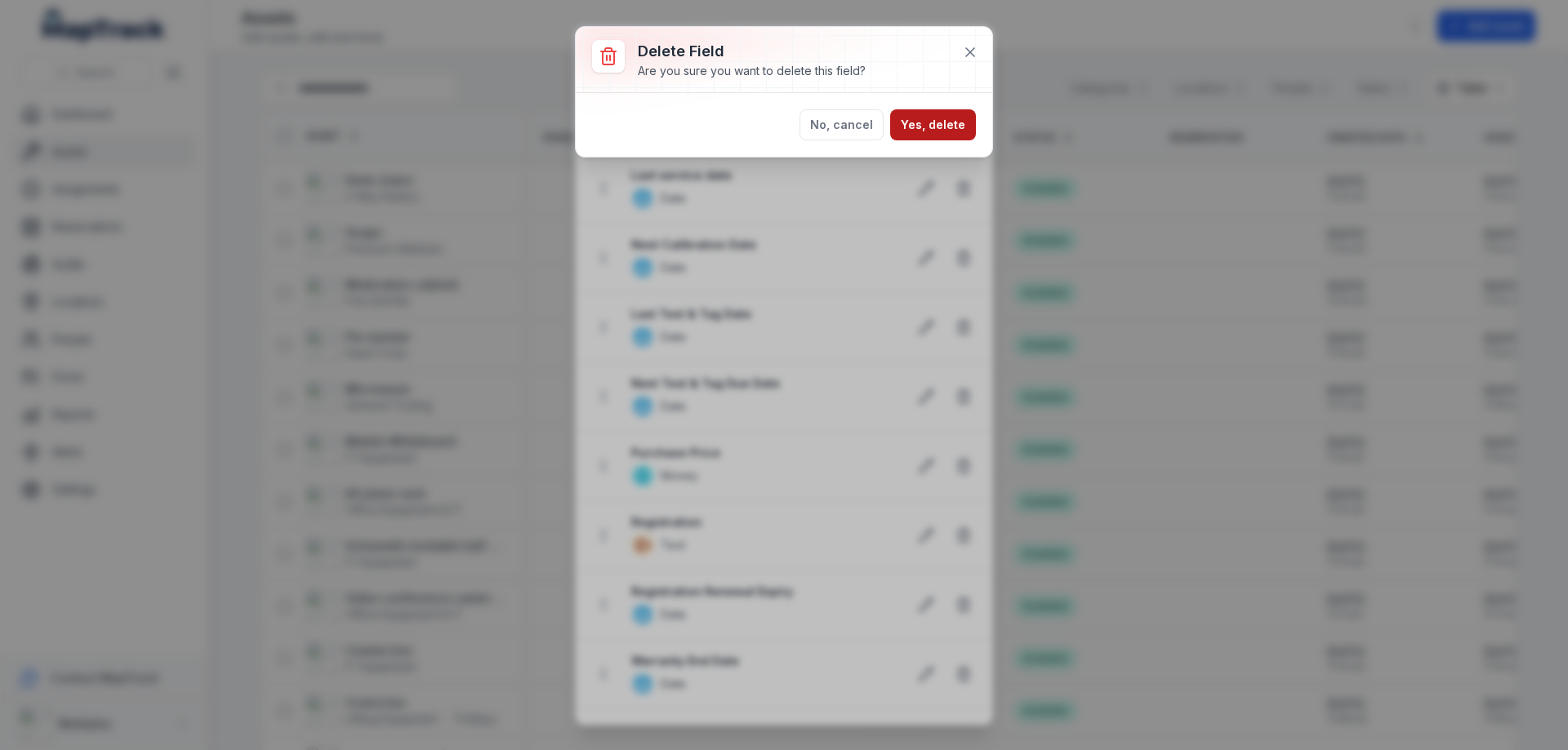
click at [951, 136] on button "Yes, delete" at bounding box center [934, 124] width 86 height 31
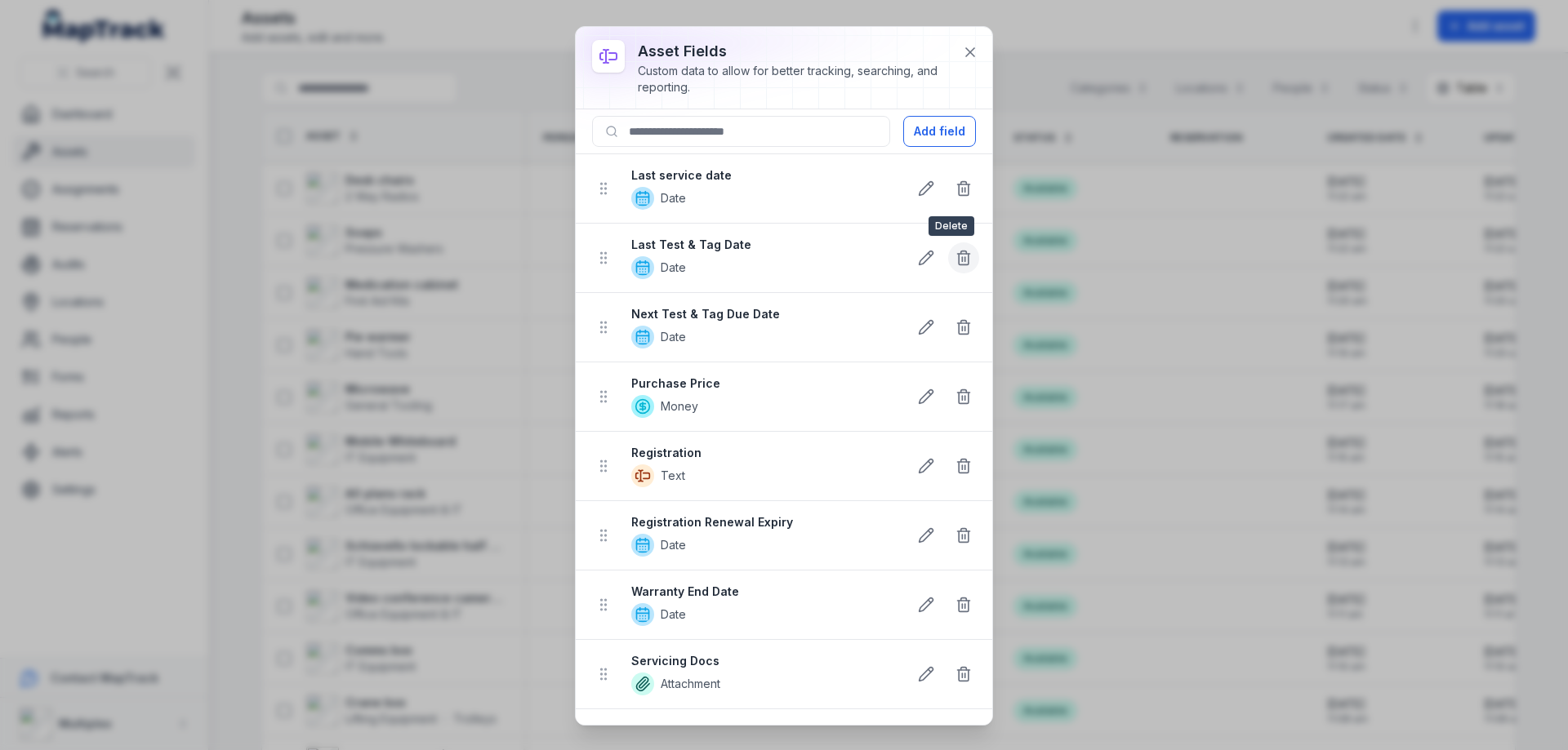
click at [955, 260] on icon at bounding box center [963, 257] width 16 height 16
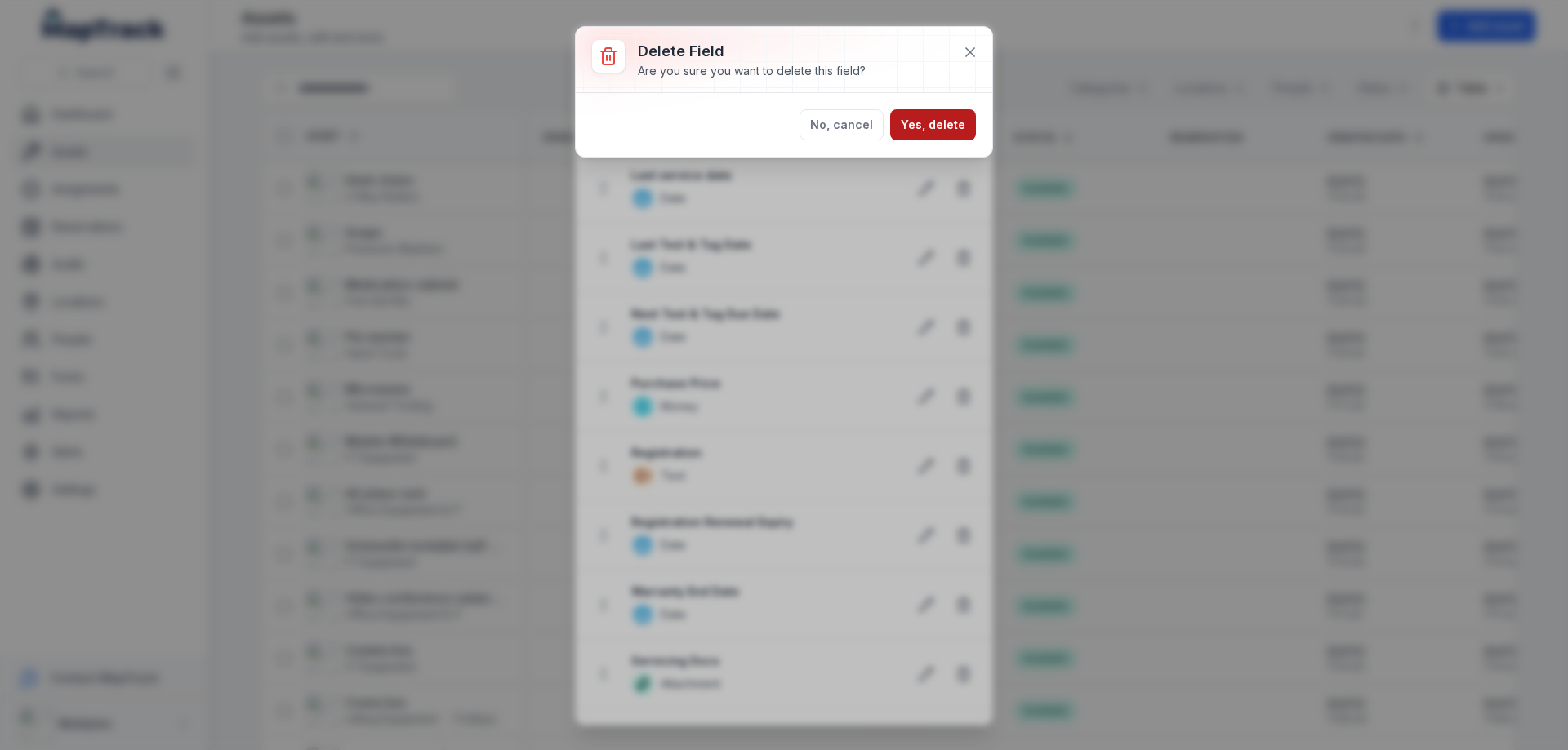
click at [957, 119] on button "Yes, delete" at bounding box center [934, 124] width 86 height 31
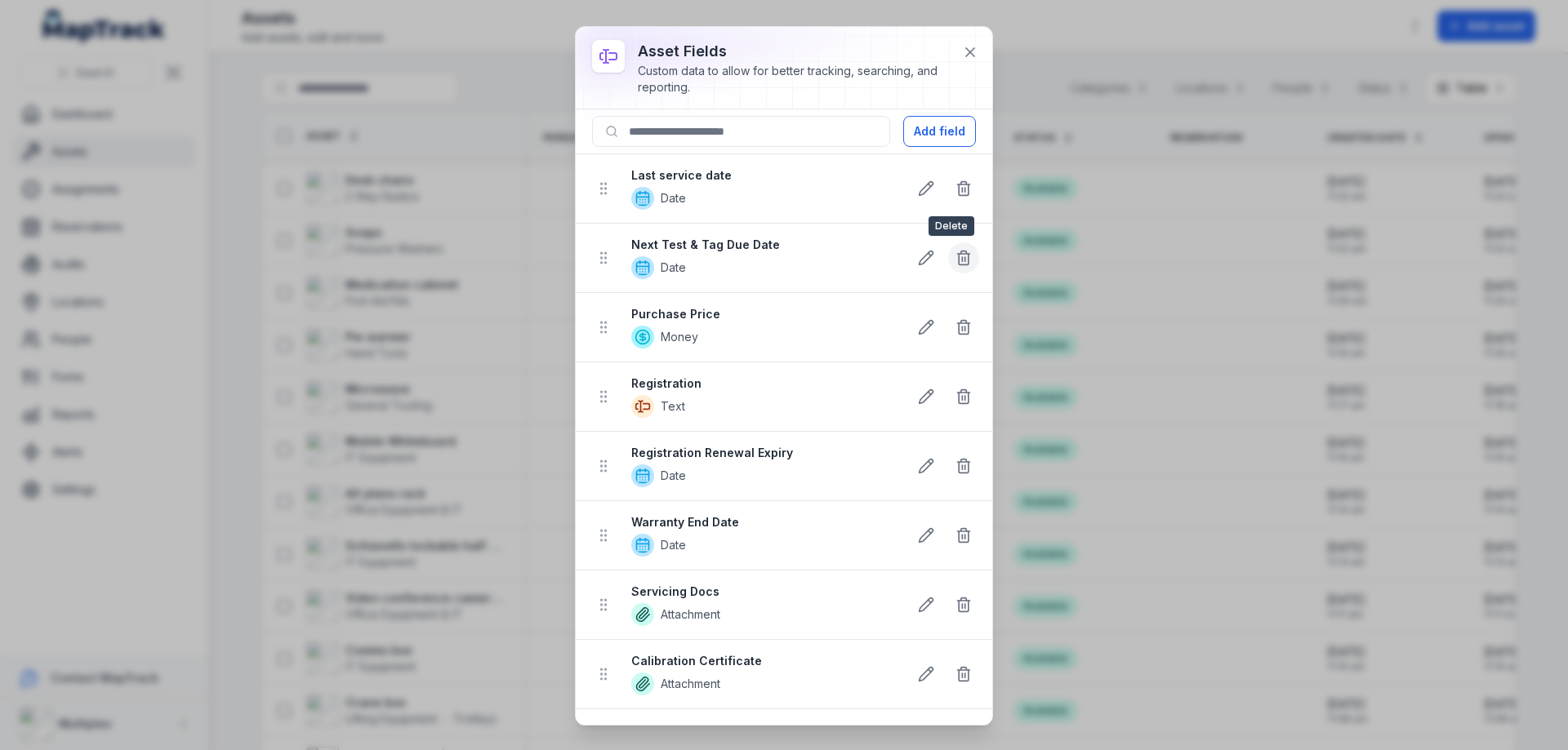
click at [959, 261] on icon at bounding box center [964, 259] width 9 height 10
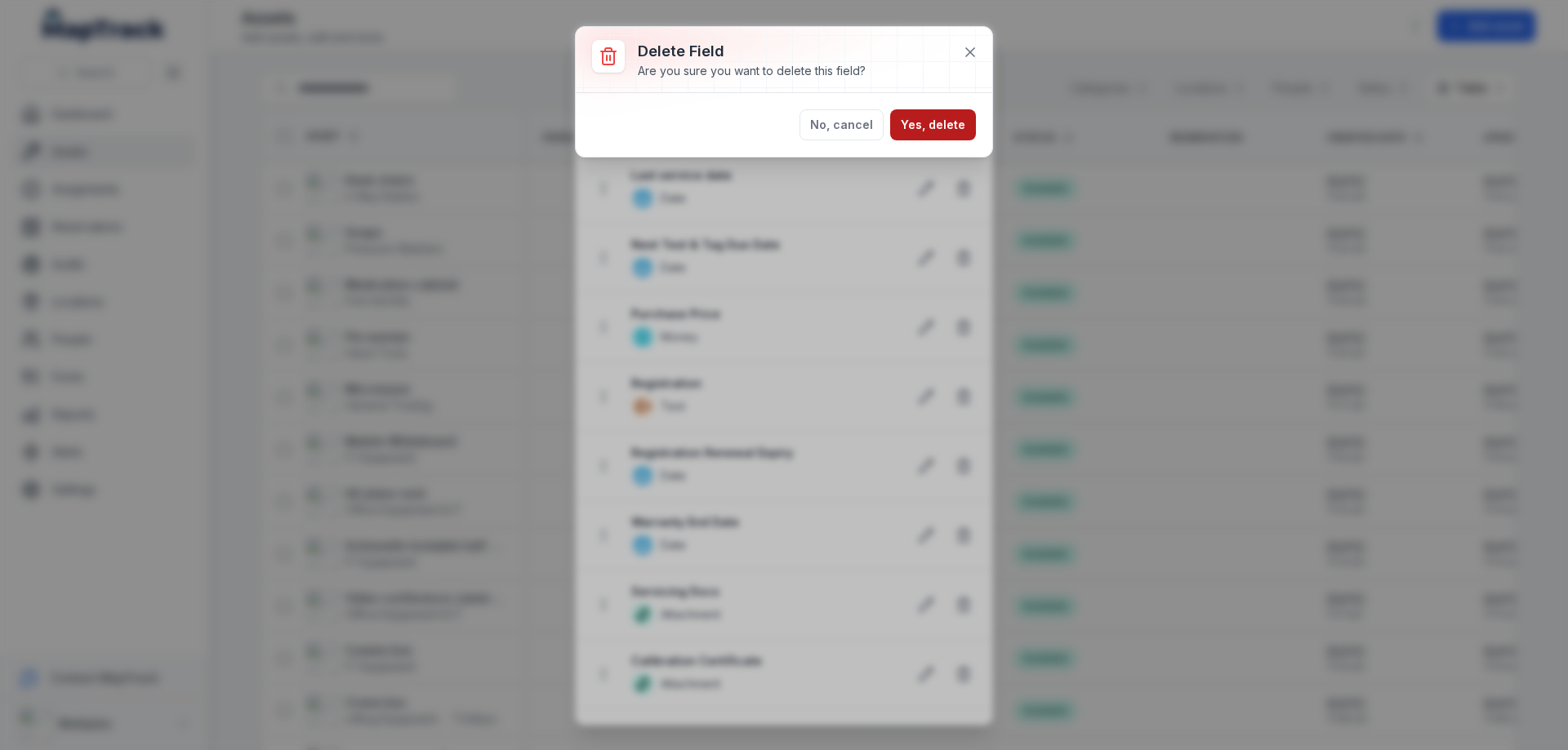
click at [942, 123] on button "Yes, delete" at bounding box center [934, 124] width 86 height 31
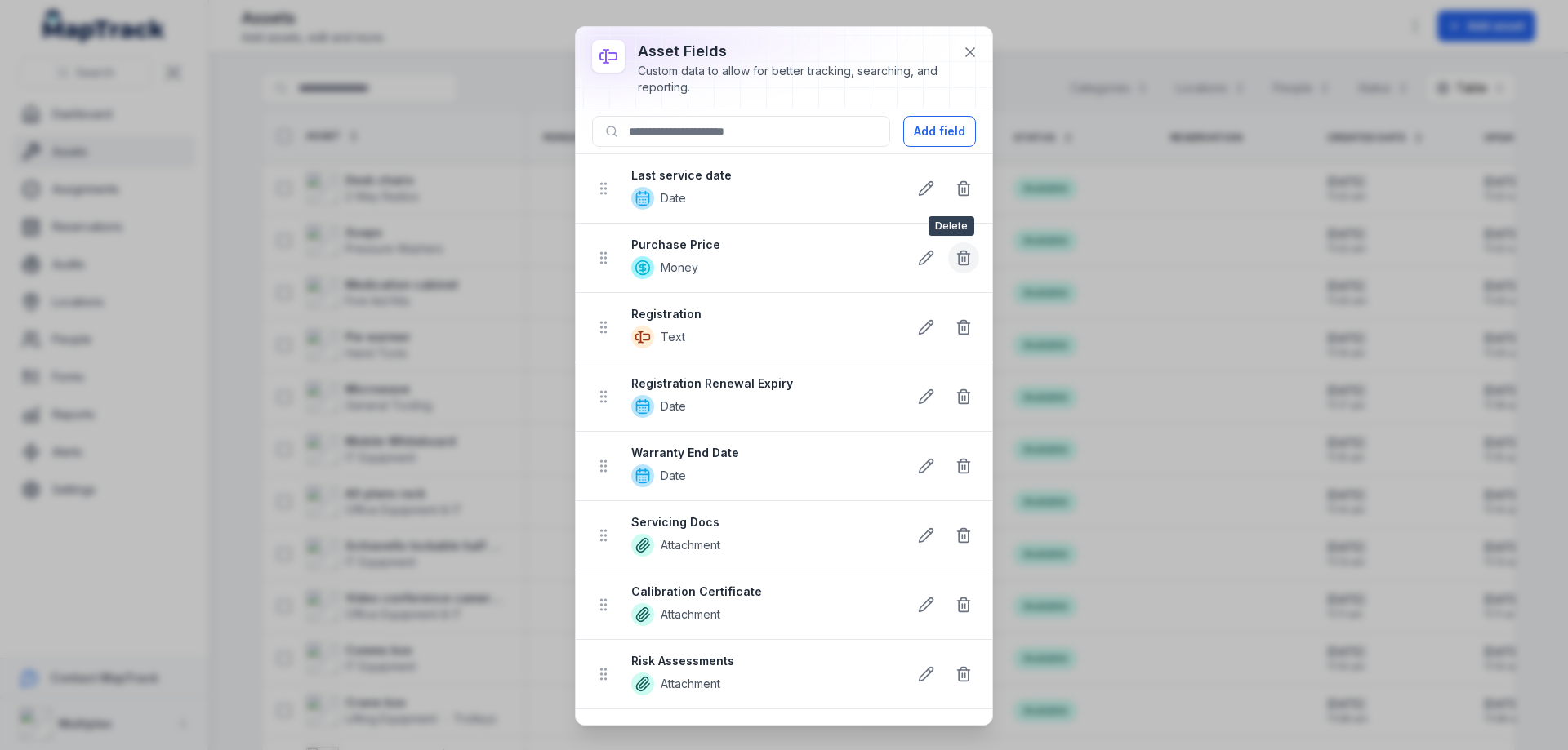
click at [955, 253] on icon at bounding box center [963, 257] width 16 height 16
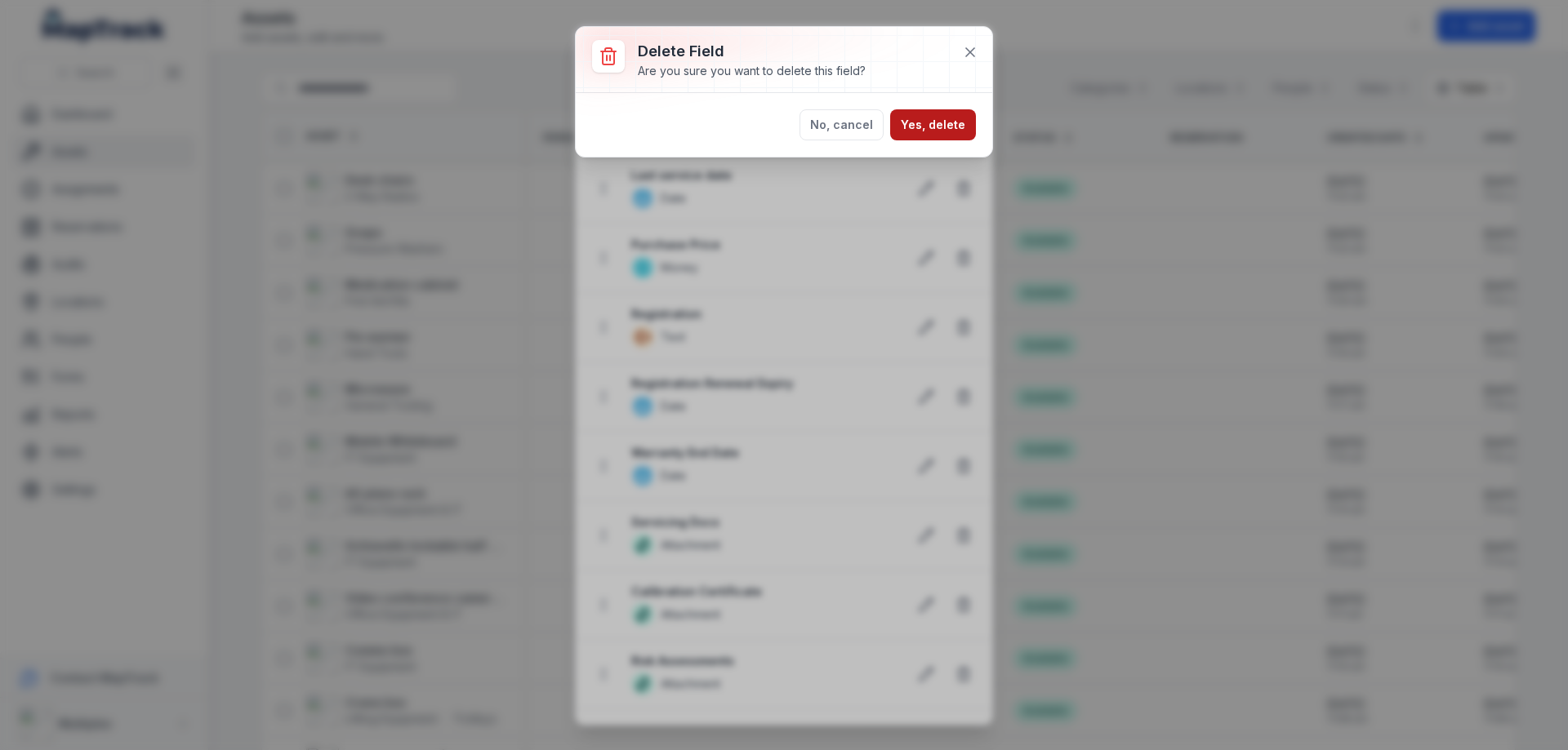
click at [923, 128] on button "Yes, delete" at bounding box center [934, 124] width 86 height 31
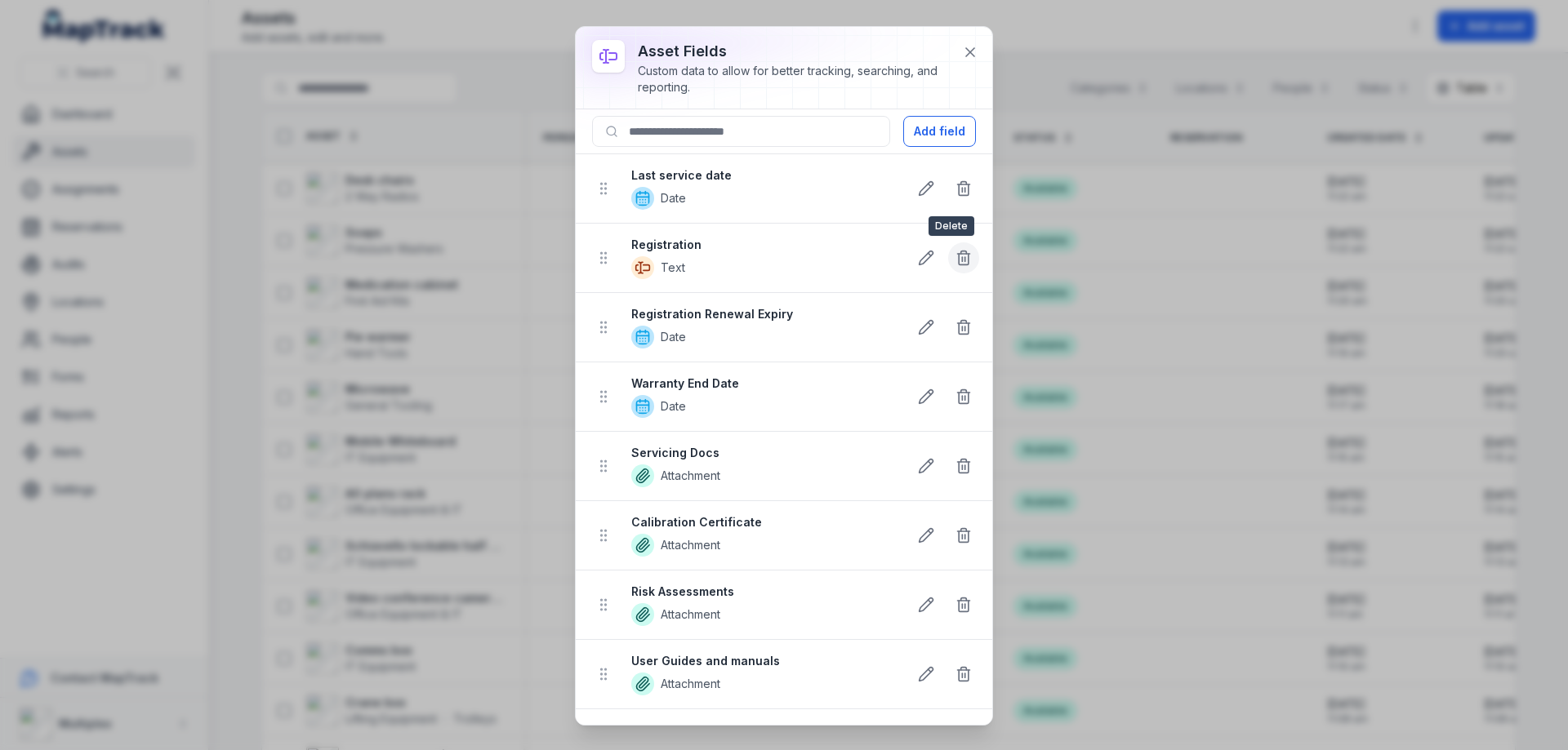
click at [955, 261] on icon at bounding box center [963, 257] width 16 height 16
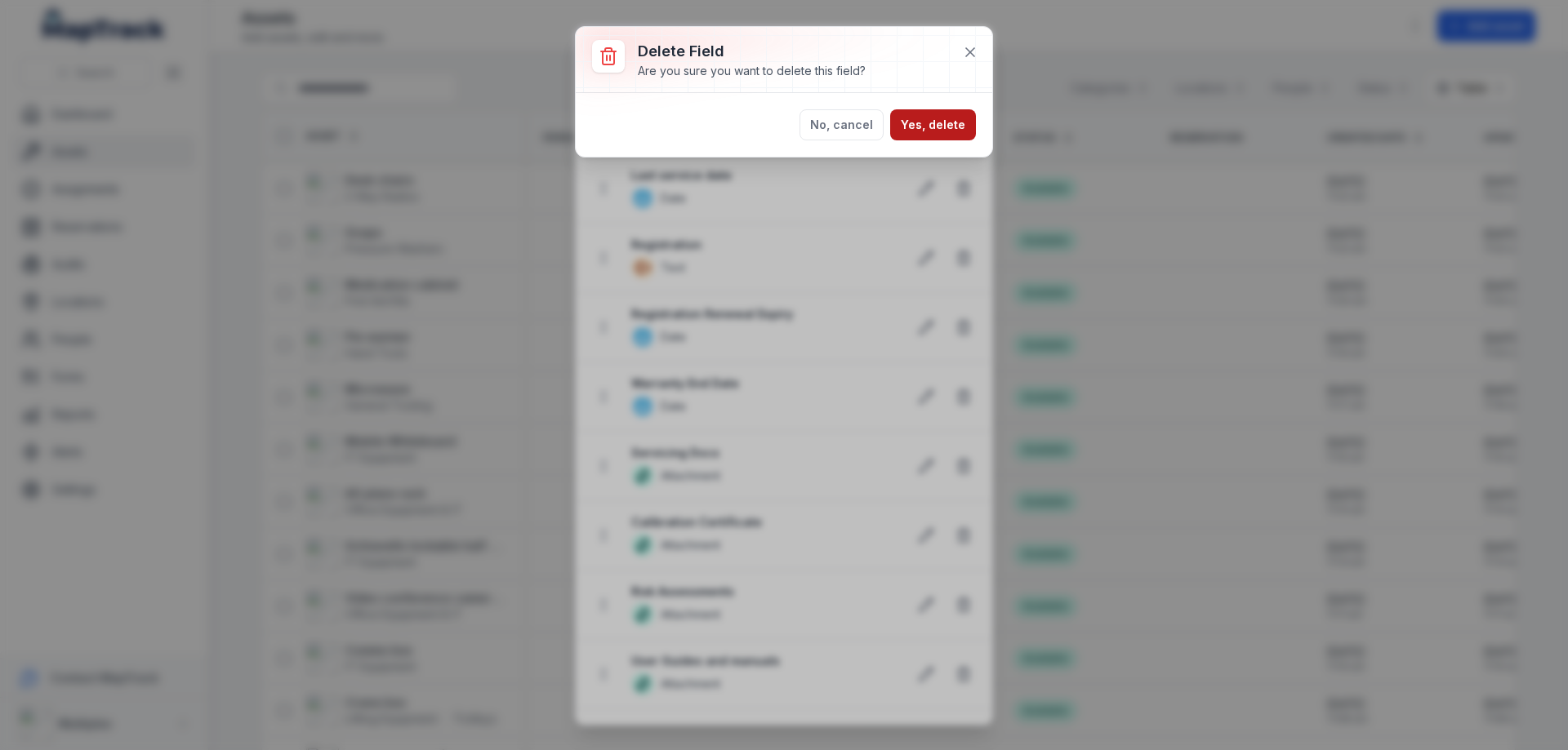
click at [939, 131] on button "Yes, delete" at bounding box center [934, 124] width 86 height 31
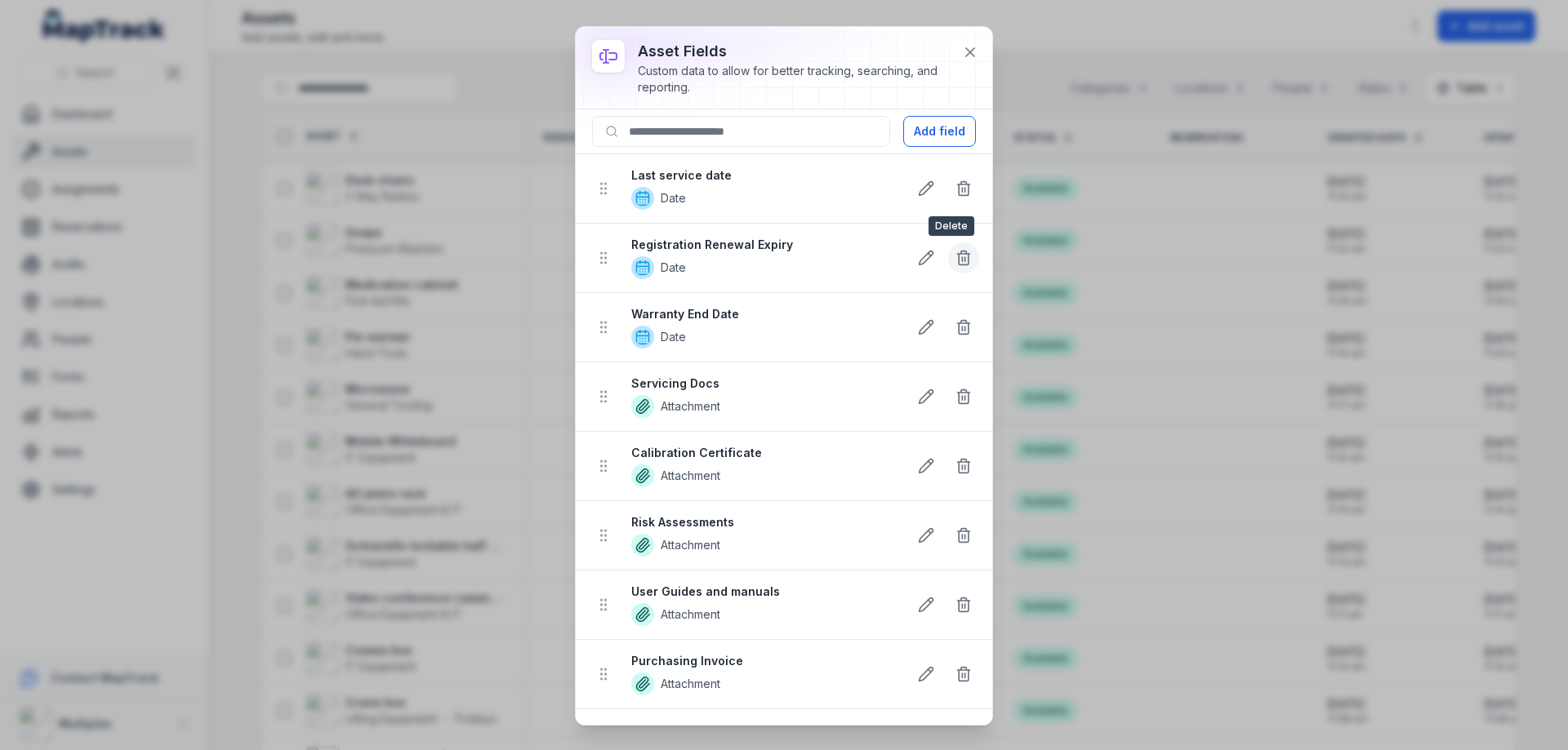
click at [955, 254] on icon at bounding box center [963, 257] width 16 height 16
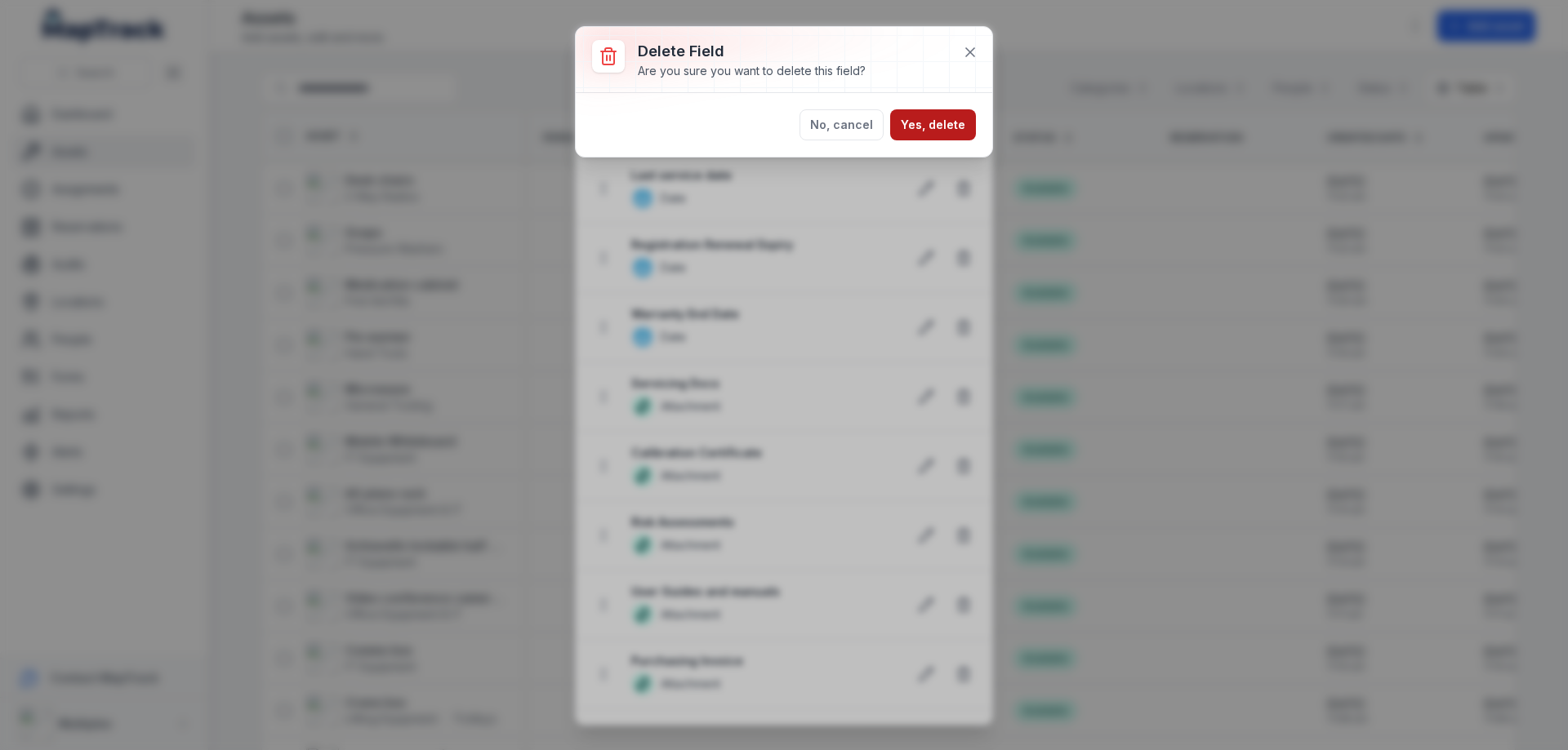
click at [949, 117] on button "Yes, delete" at bounding box center [934, 124] width 86 height 31
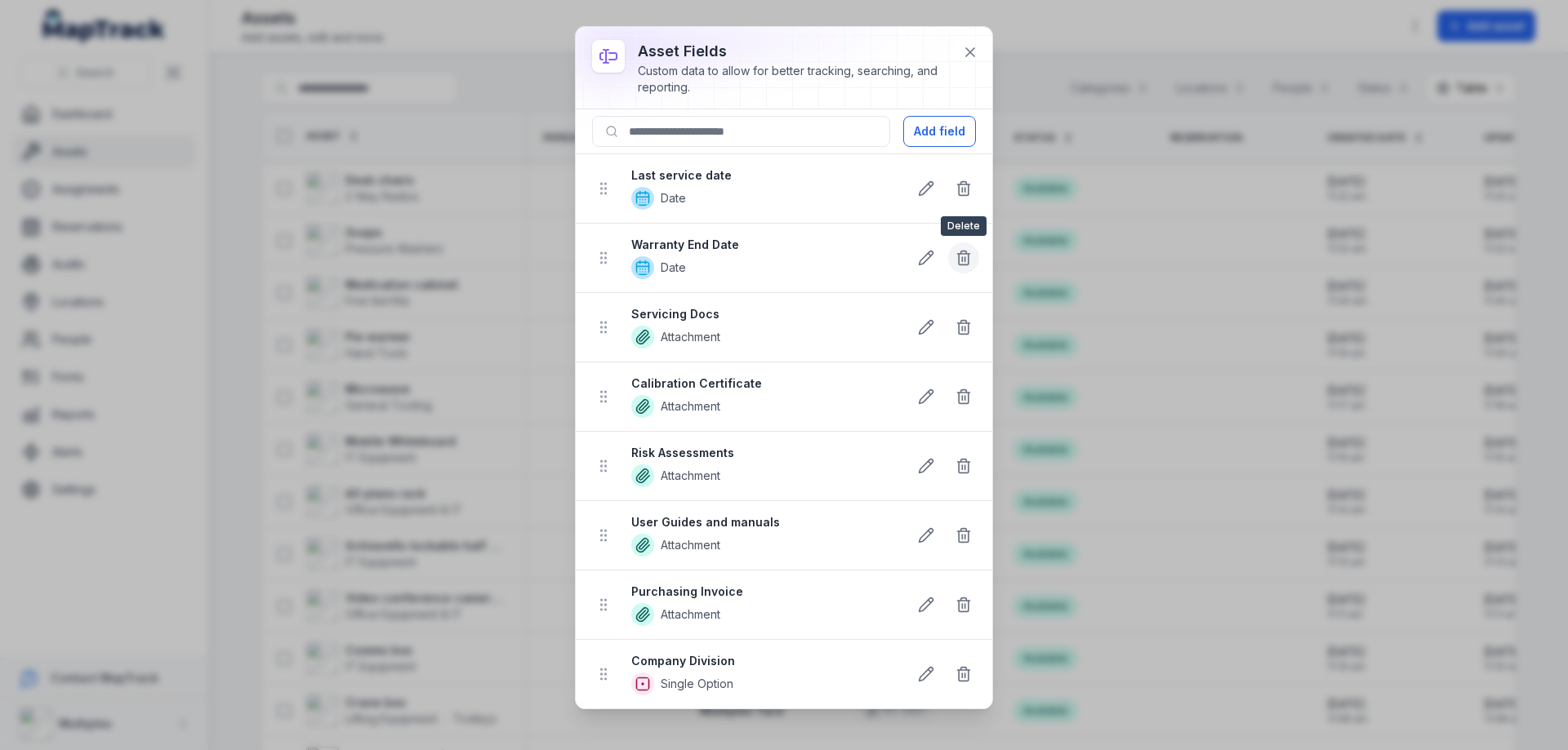
click at [964, 252] on icon at bounding box center [965, 252] width 6 height 3
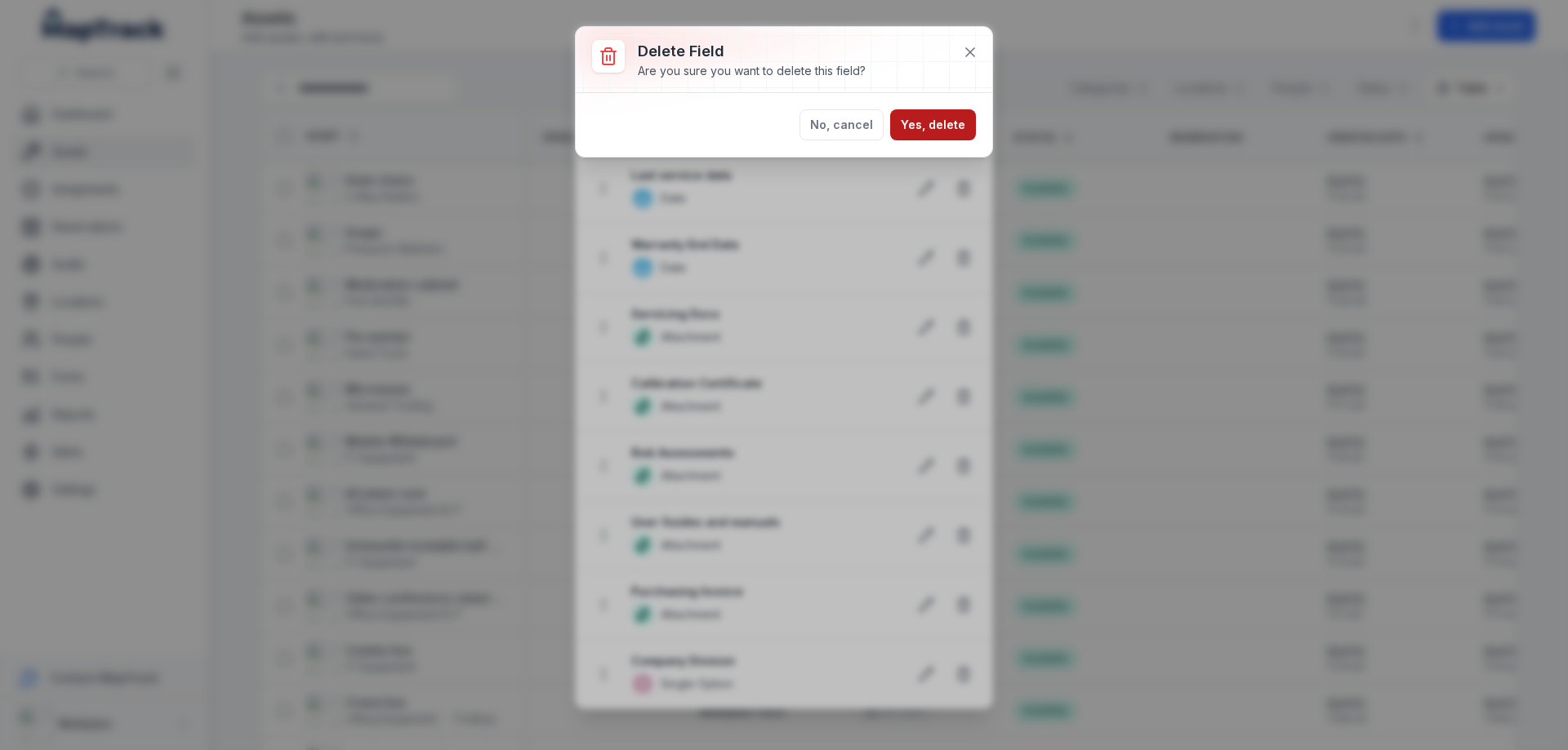
click at [917, 126] on button "Yes, delete" at bounding box center [934, 124] width 86 height 31
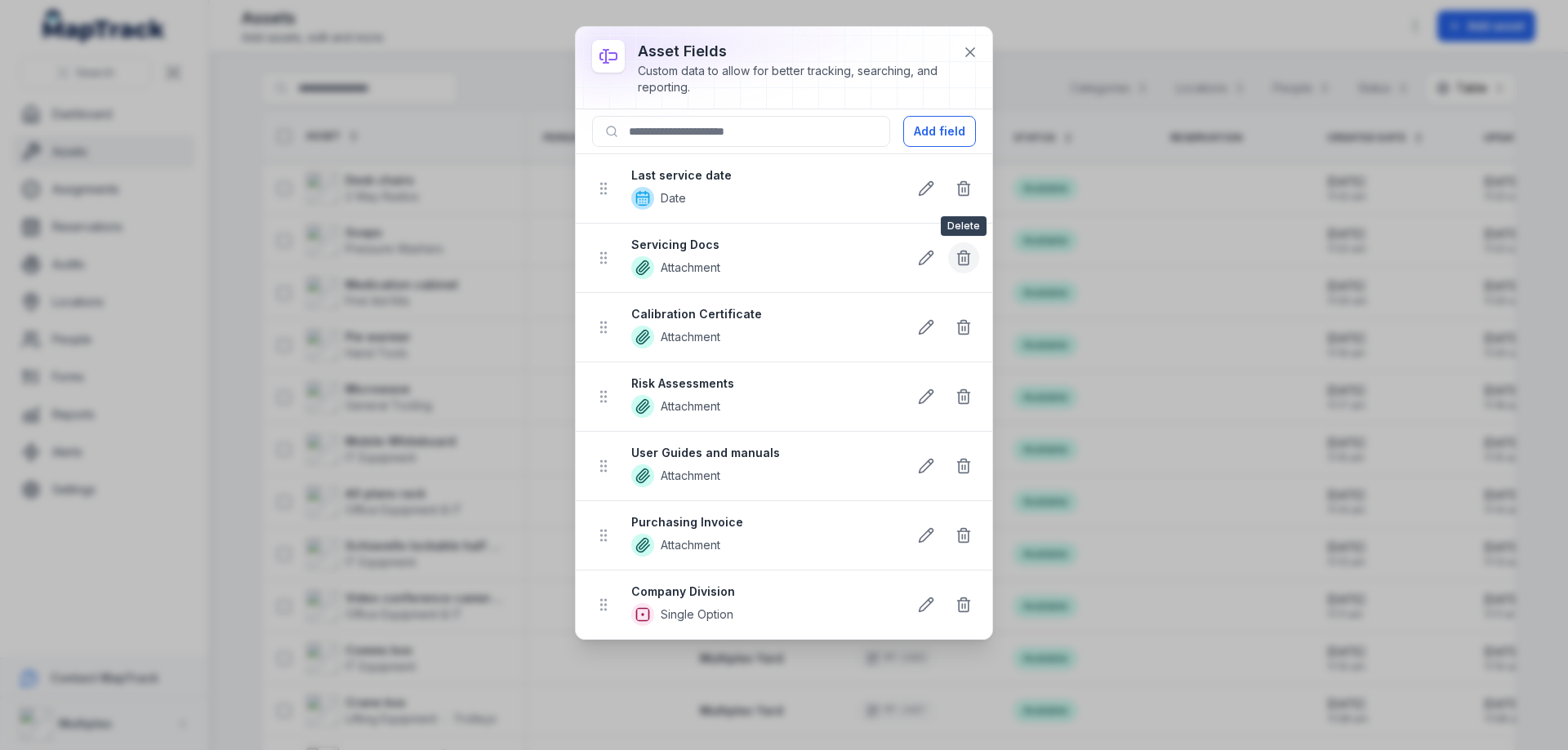
click at [965, 254] on icon at bounding box center [963, 257] width 16 height 16
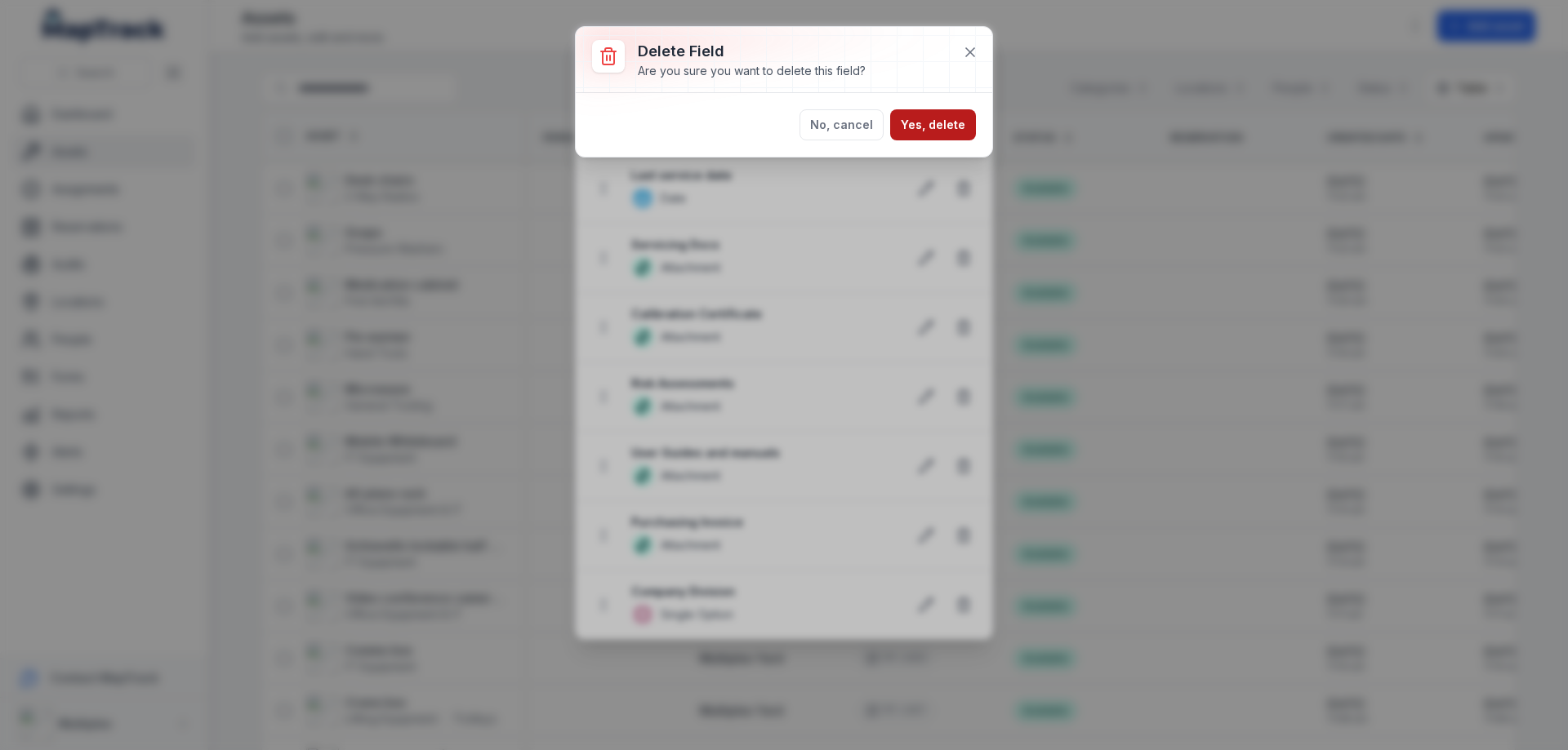
click at [941, 123] on button "Yes, delete" at bounding box center [934, 124] width 86 height 31
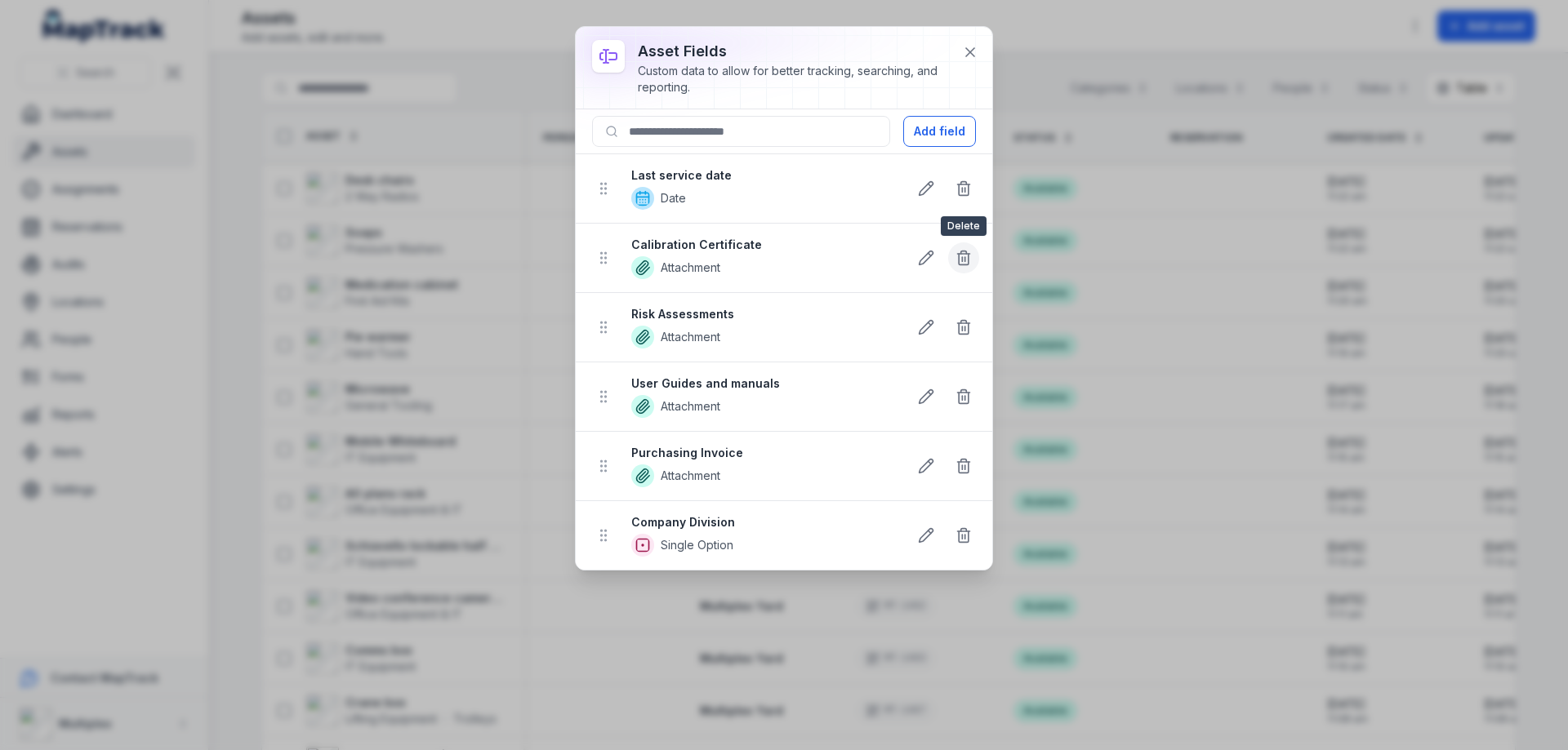
click at [962, 253] on icon at bounding box center [965, 252] width 6 height 3
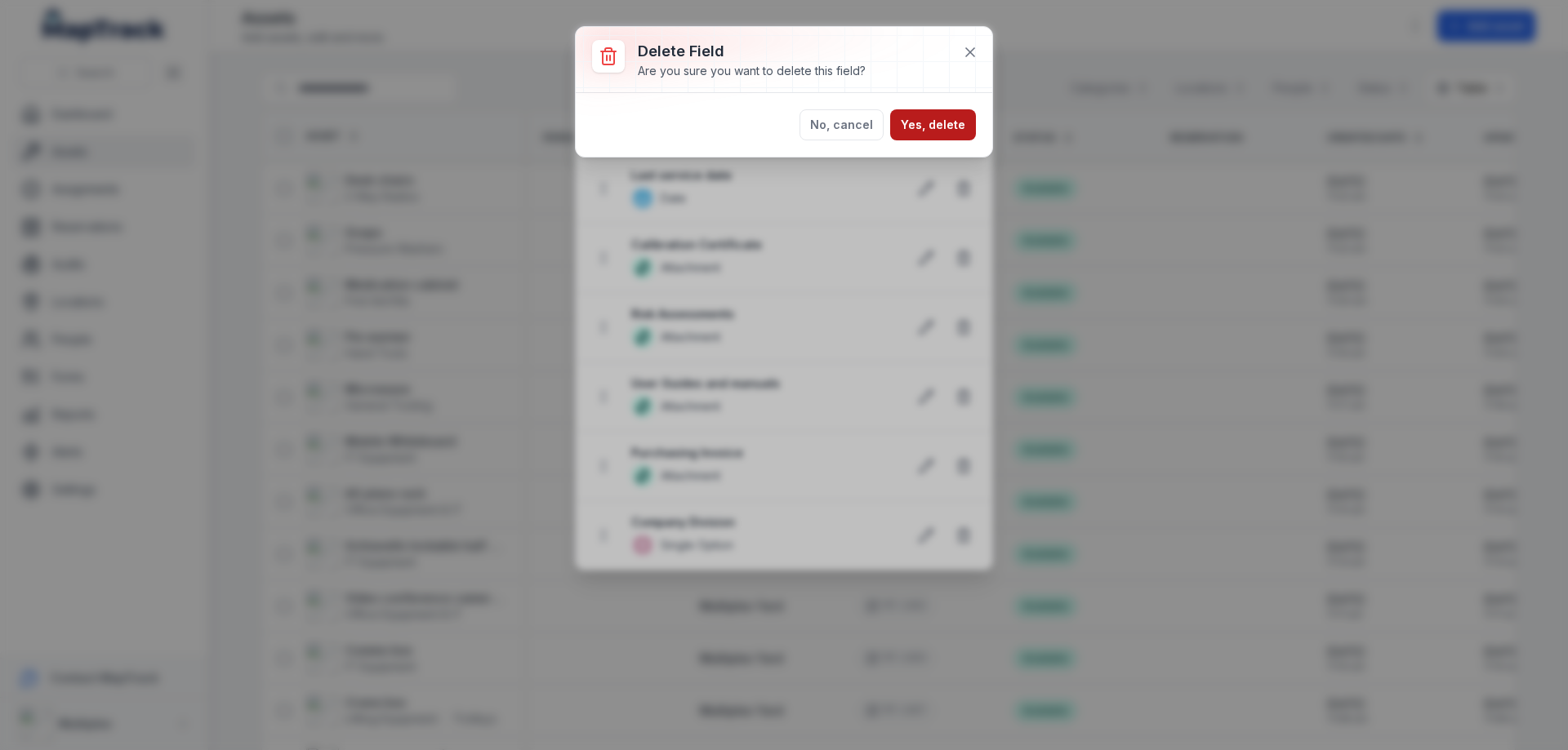
click at [948, 134] on button "Yes, delete" at bounding box center [934, 124] width 86 height 31
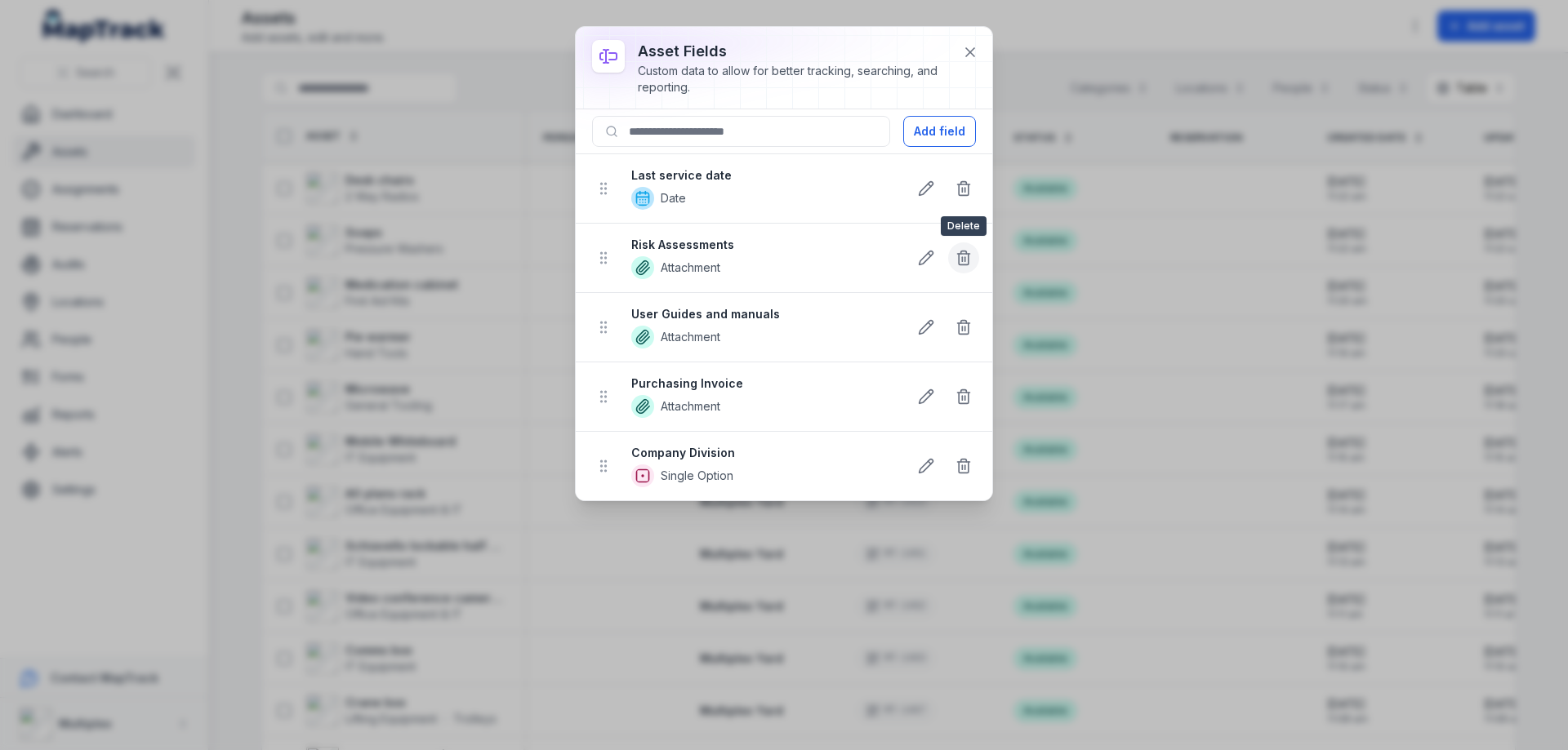
click at [962, 261] on line at bounding box center [962, 259] width 0 height 4
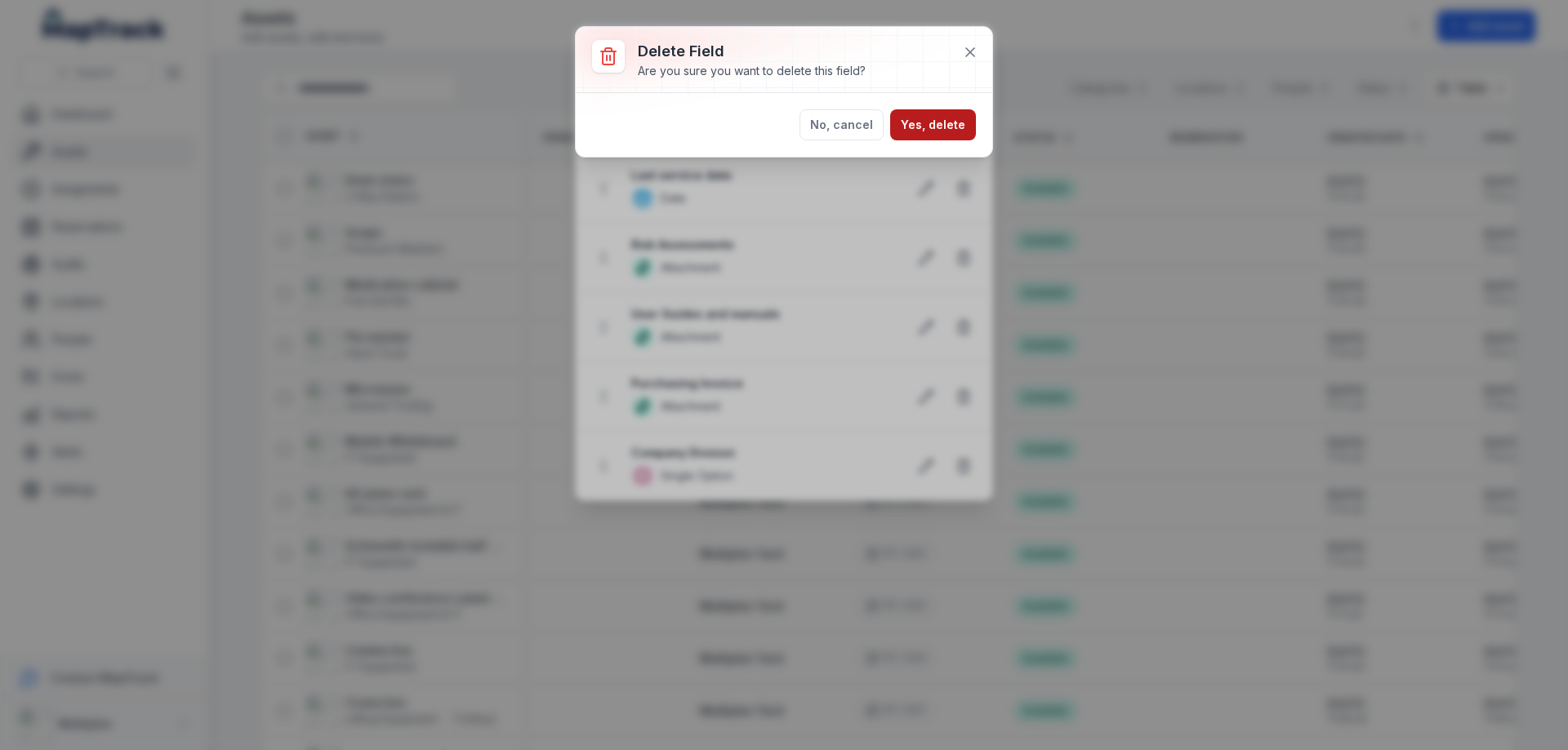
click at [938, 123] on button "Yes, delete" at bounding box center [934, 124] width 86 height 31
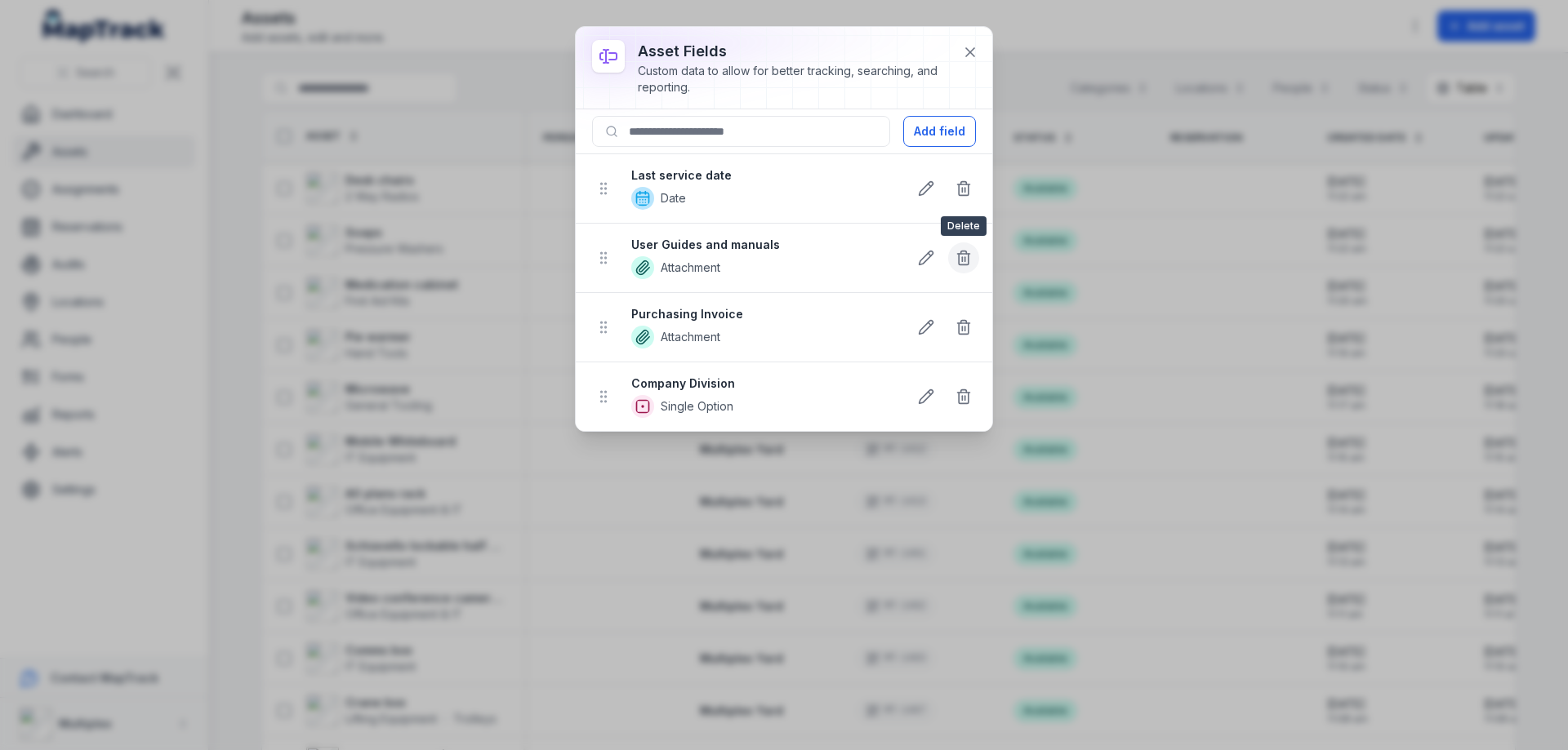
click at [967, 256] on icon at bounding box center [963, 257] width 16 height 16
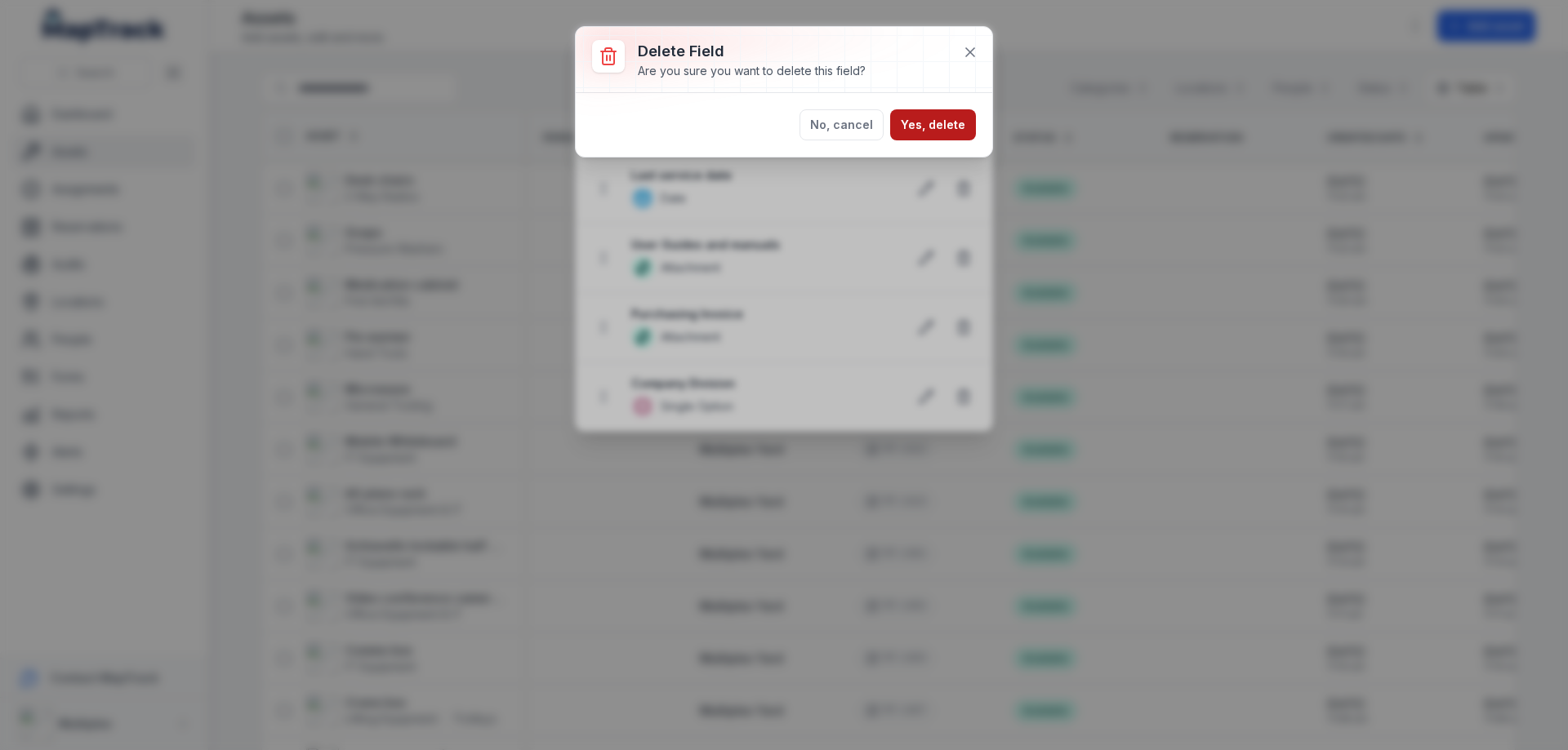
click at [922, 125] on button "Yes, delete" at bounding box center [934, 124] width 86 height 31
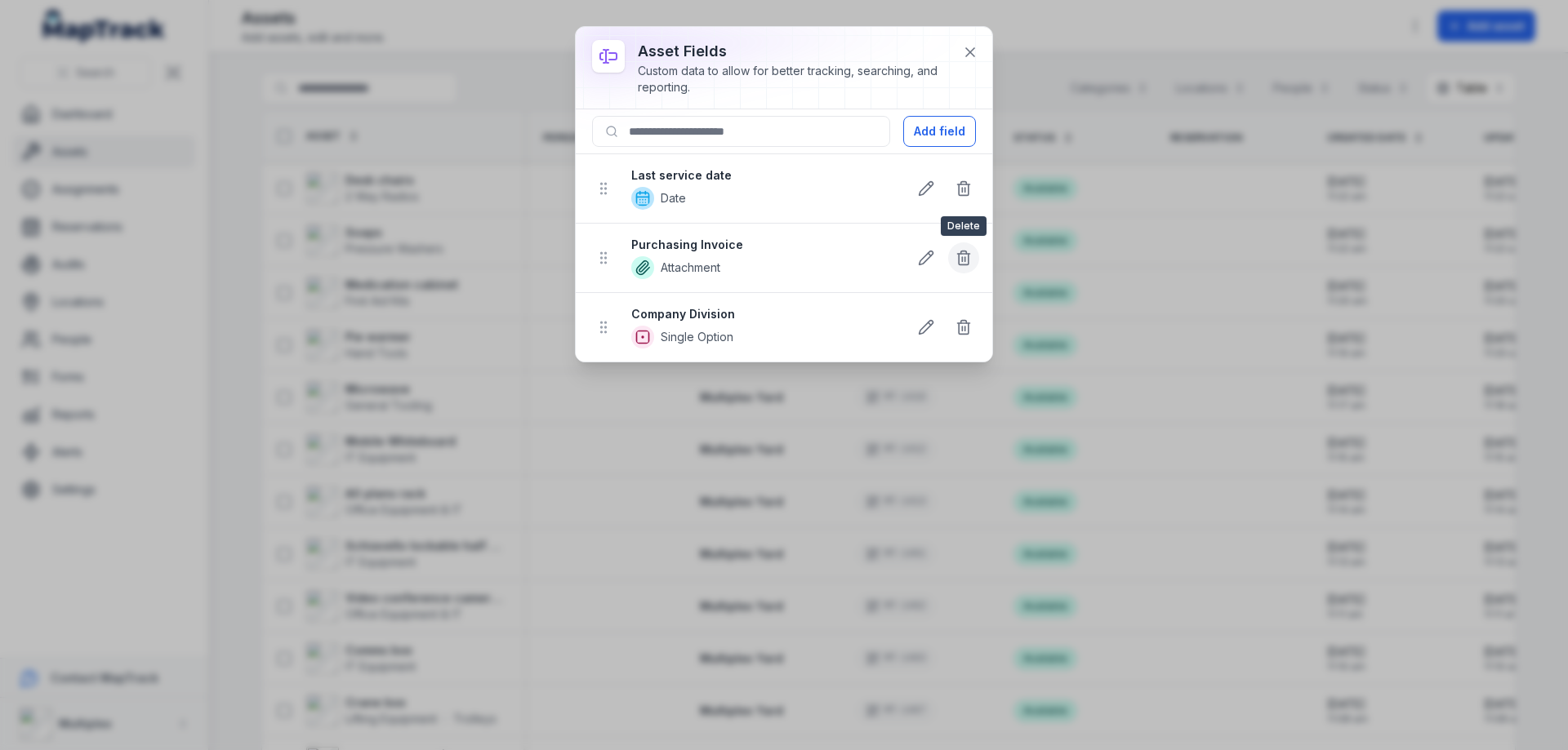
click at [962, 261] on line at bounding box center [962, 259] width 0 height 4
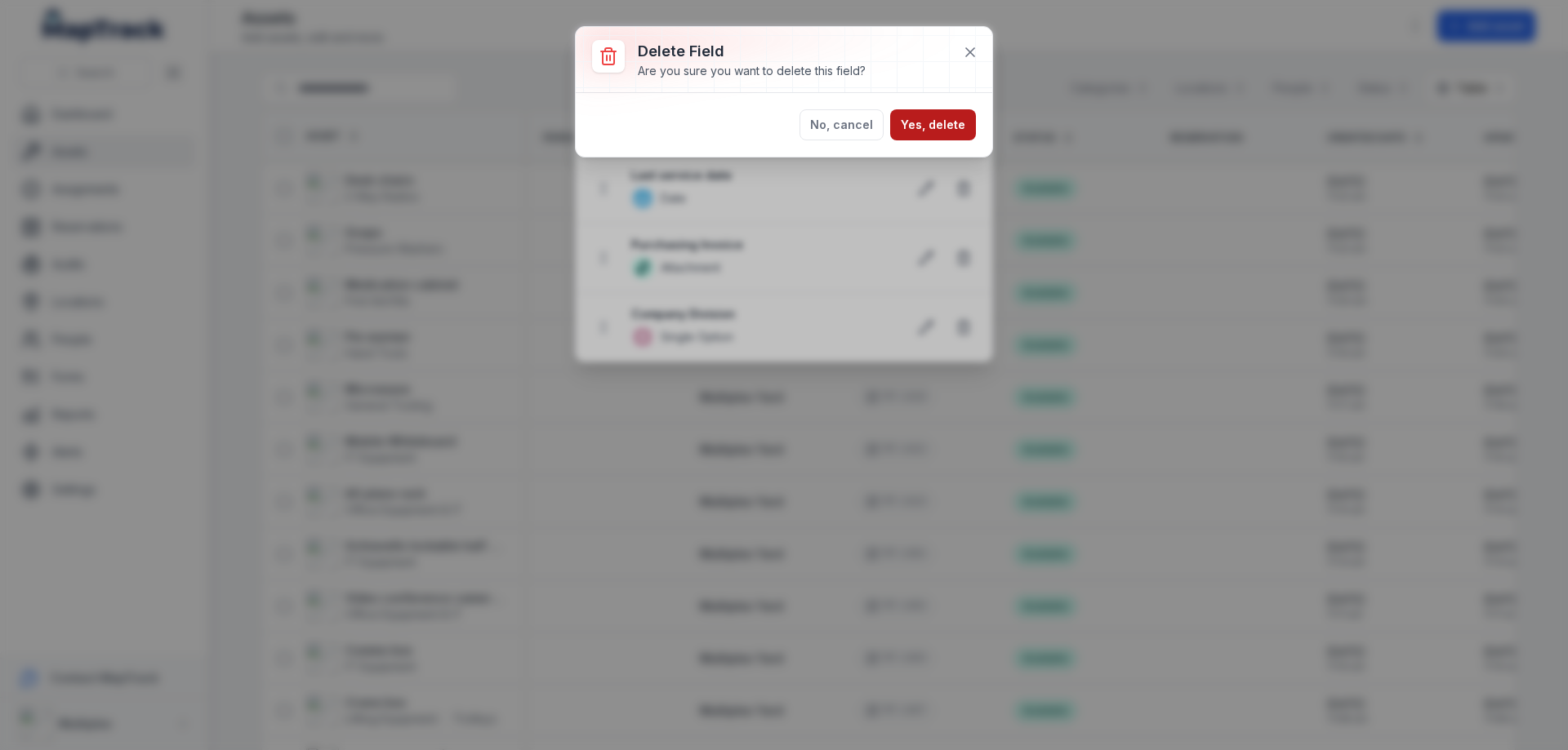
click at [941, 123] on button "Yes, delete" at bounding box center [934, 124] width 86 height 31
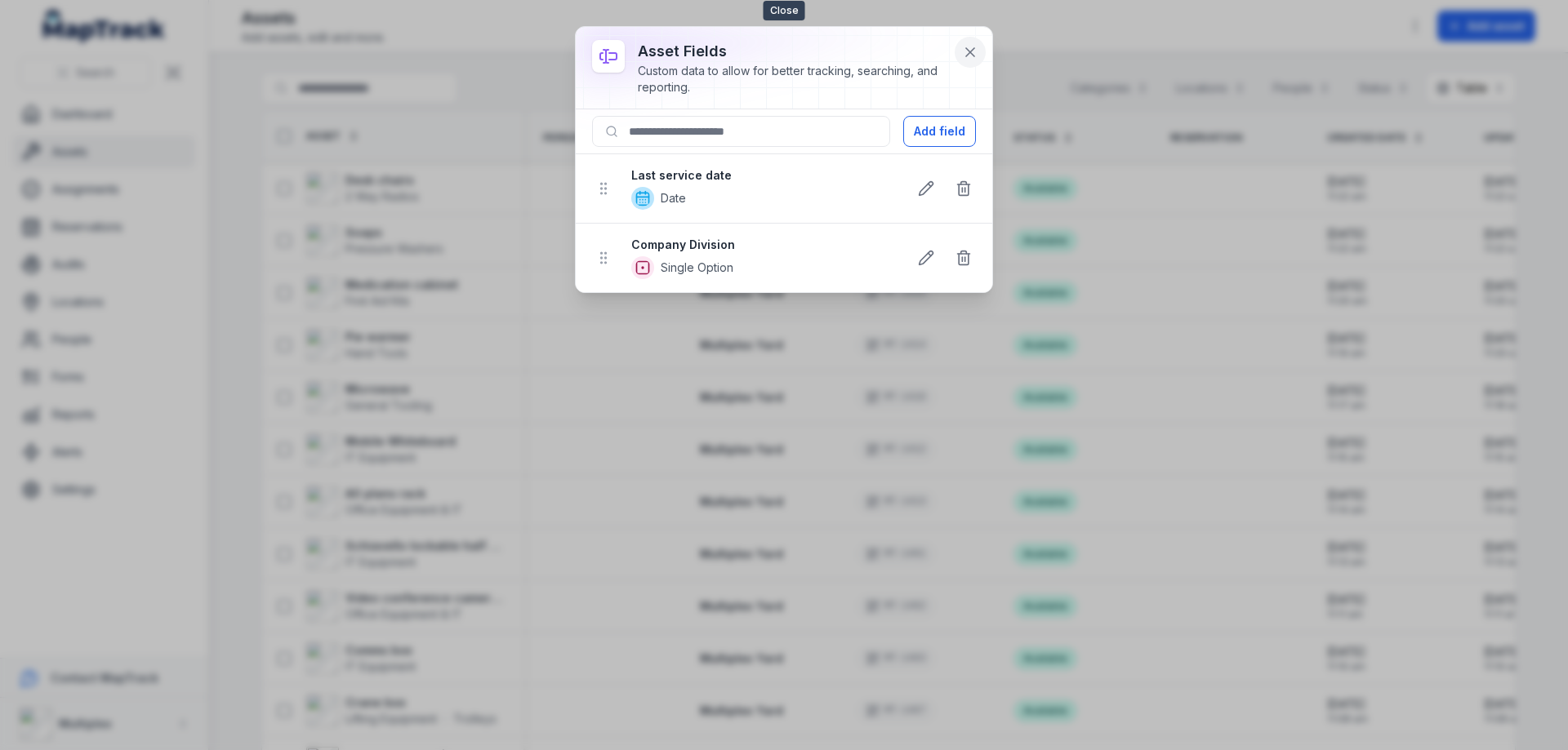
click at [970, 54] on icon at bounding box center [969, 51] width 16 height 16
